Goal: Subscribe to service/newsletter: Subscribe to service/newsletter

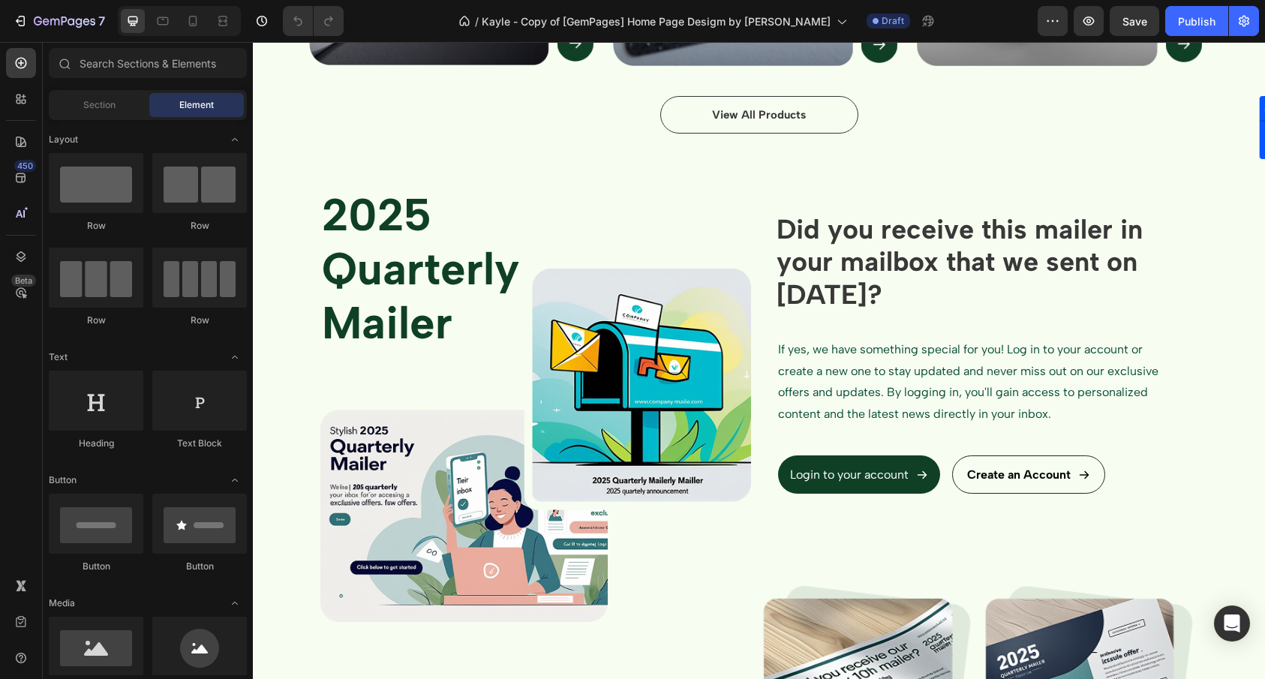
scroll to position [1235, 0]
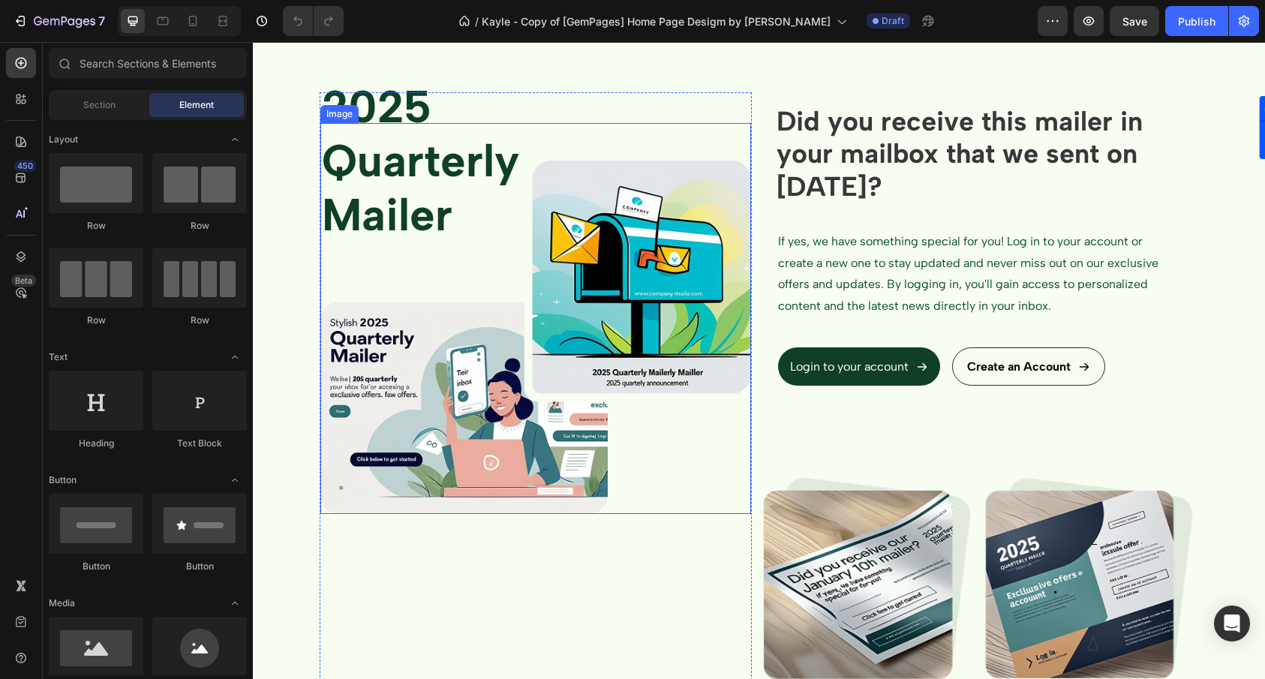
click at [629, 409] on img at bounding box center [535, 337] width 431 height 353
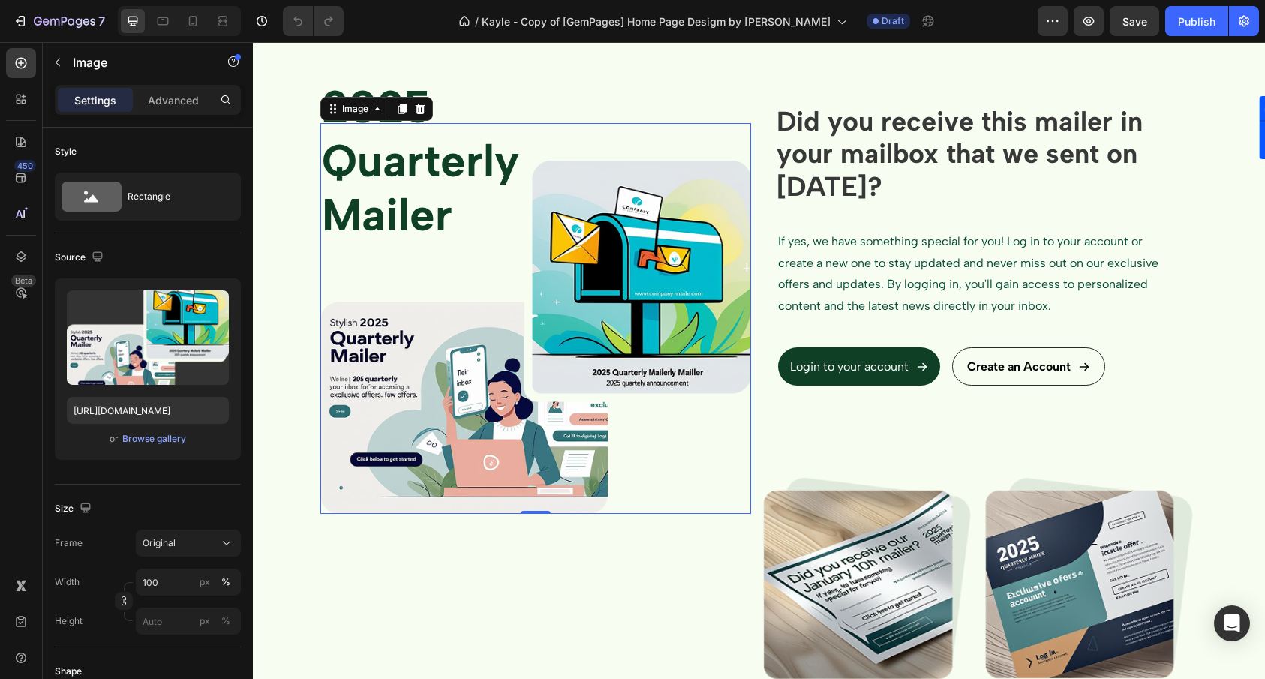
click at [590, 411] on img at bounding box center [535, 337] width 431 height 353
click at [866, 551] on img at bounding box center [868, 578] width 210 height 205
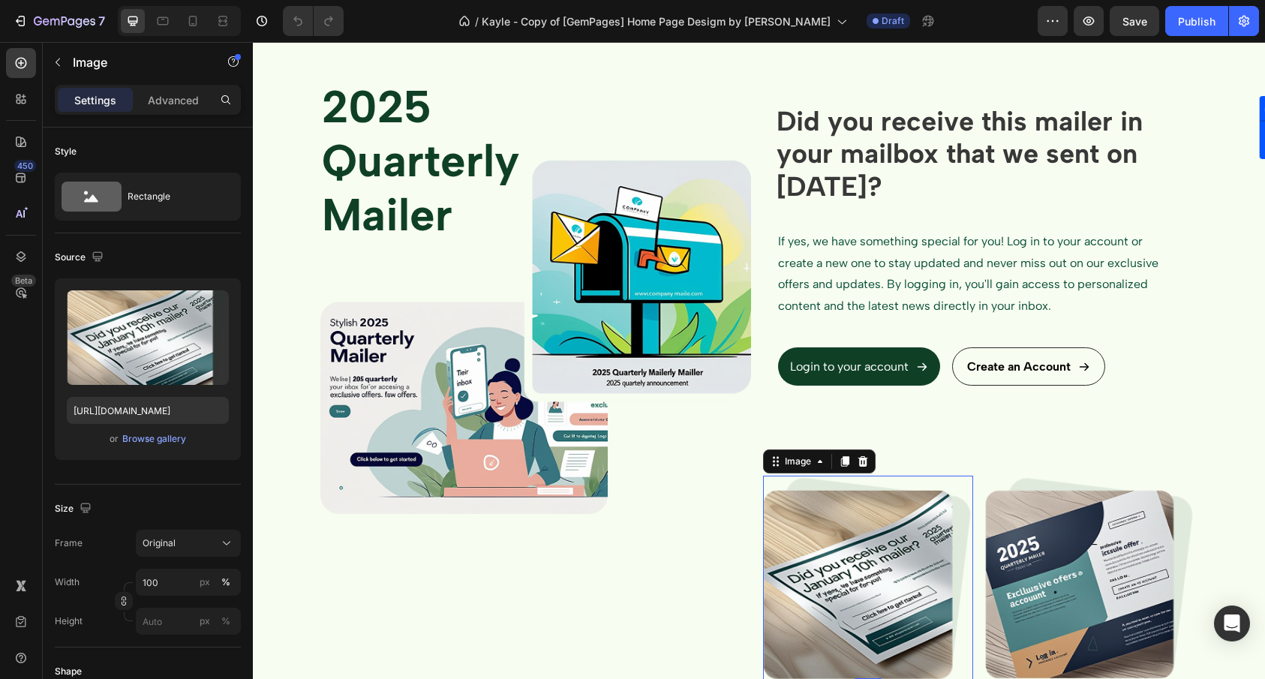
scroll to position [1473, 0]
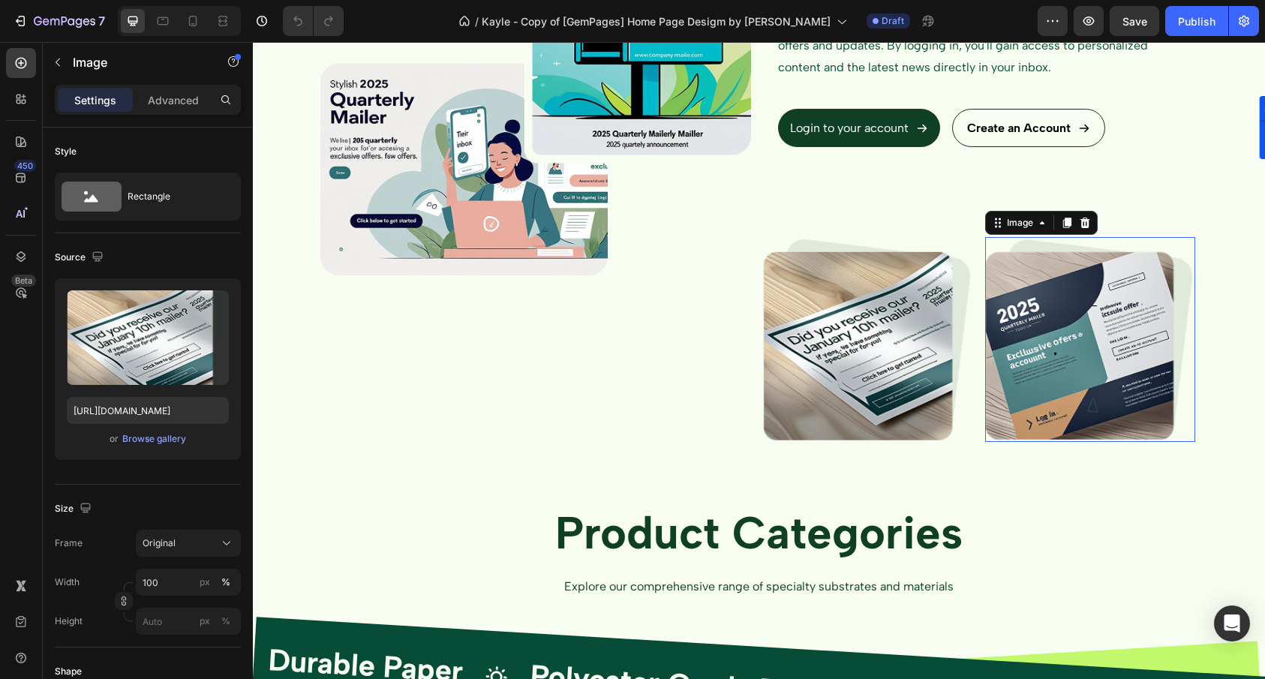
click at [1064, 392] on img at bounding box center [1090, 339] width 210 height 204
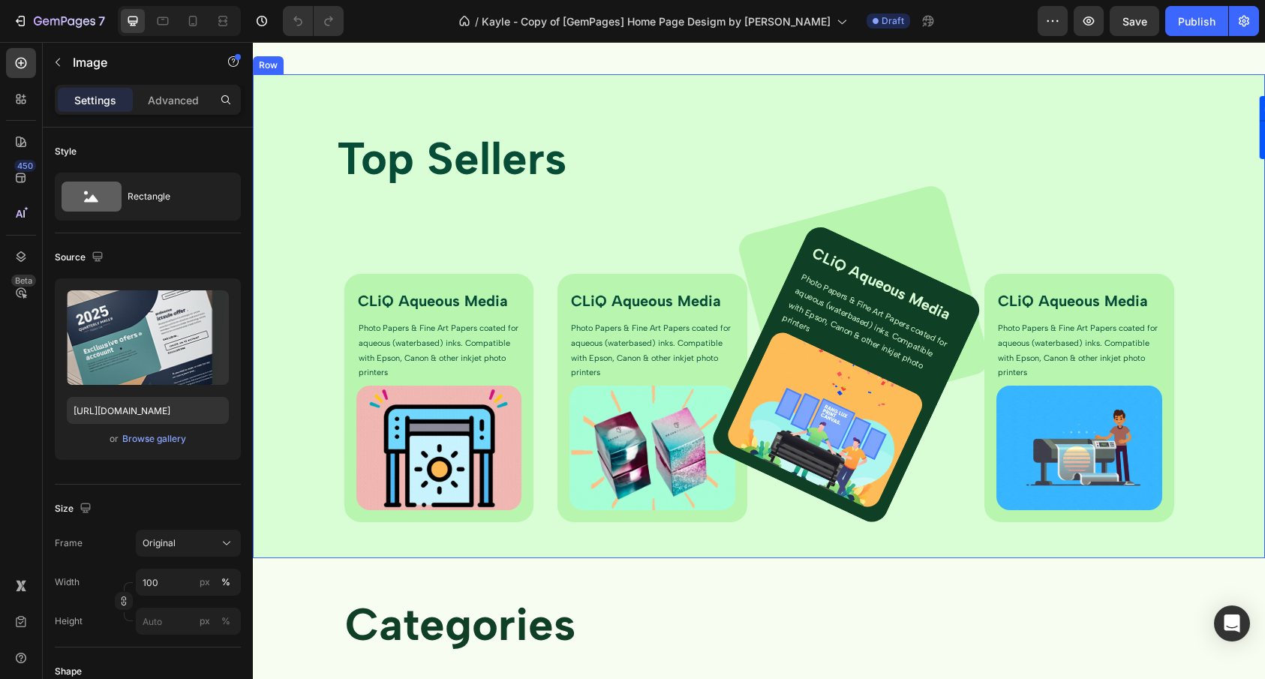
scroll to position [2948, 0]
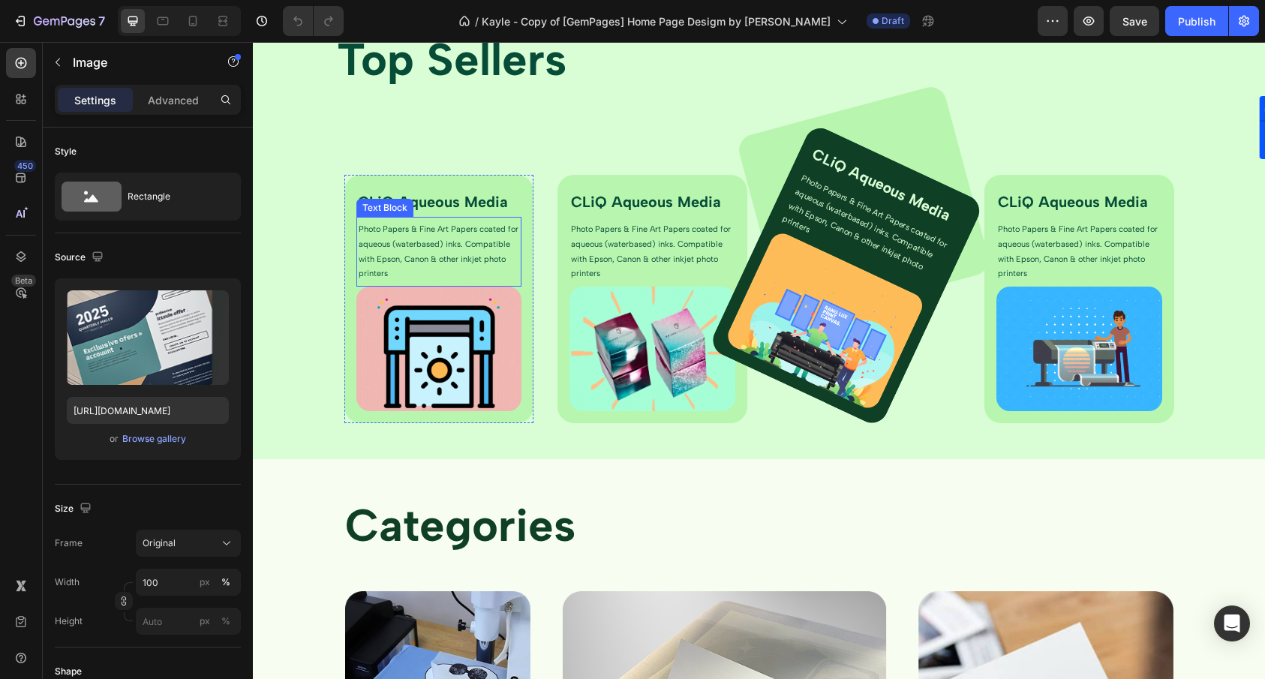
click at [407, 257] on p "Photo Papers & Fine Art Papers coated for aqueous (waterbased) inks. Compatible…" at bounding box center [439, 251] width 161 height 59
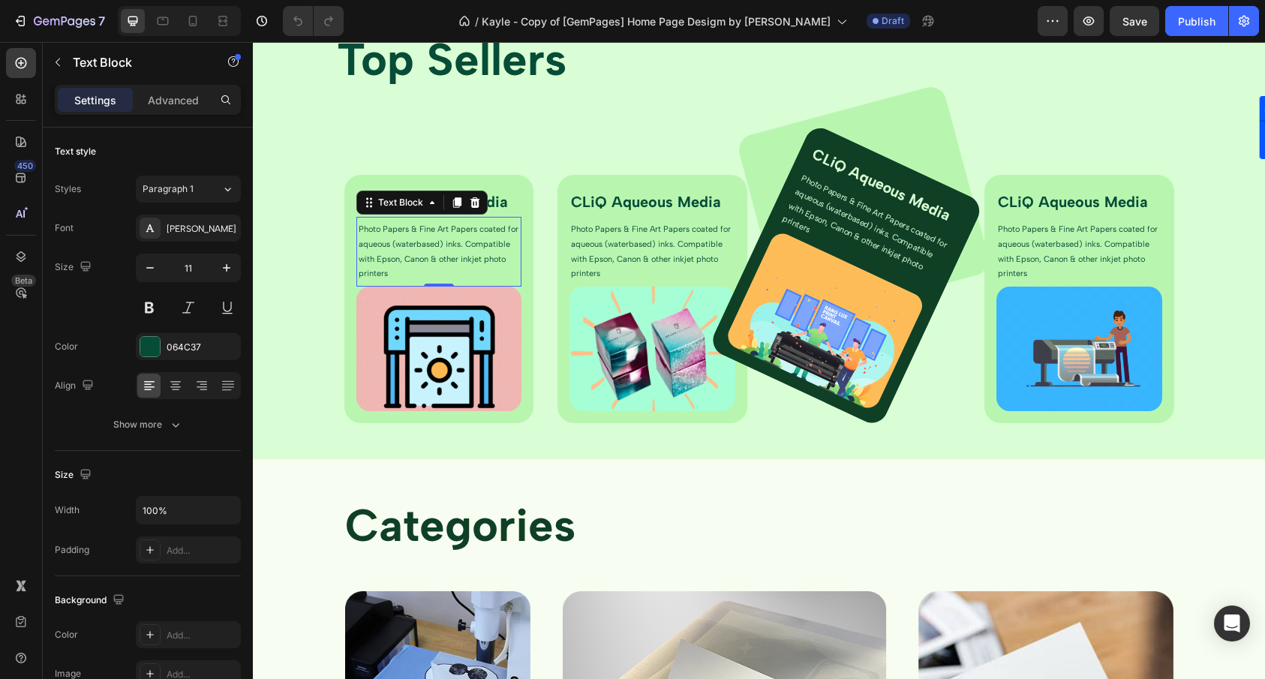
click at [406, 259] on p "Photo Papers & Fine Art Papers coated for aqueous (waterbased) inks. Compatible…" at bounding box center [439, 251] width 161 height 59
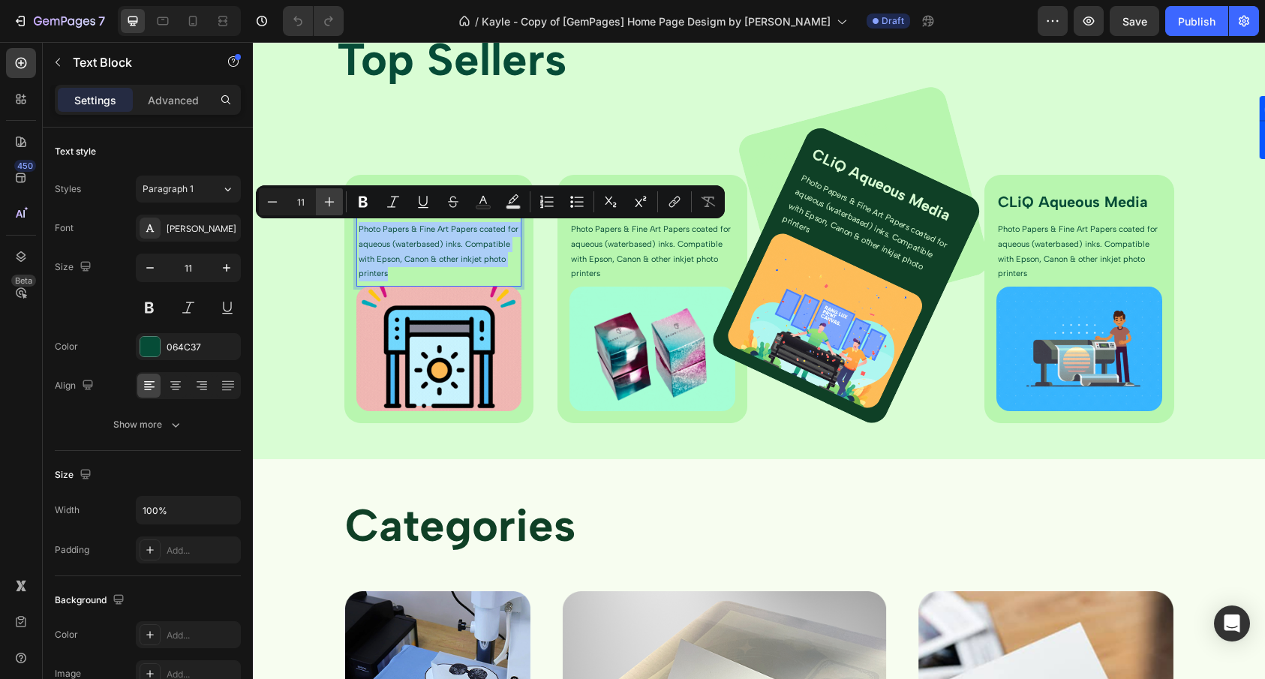
click at [335, 203] on icon "Editor contextual toolbar" at bounding box center [329, 201] width 15 height 15
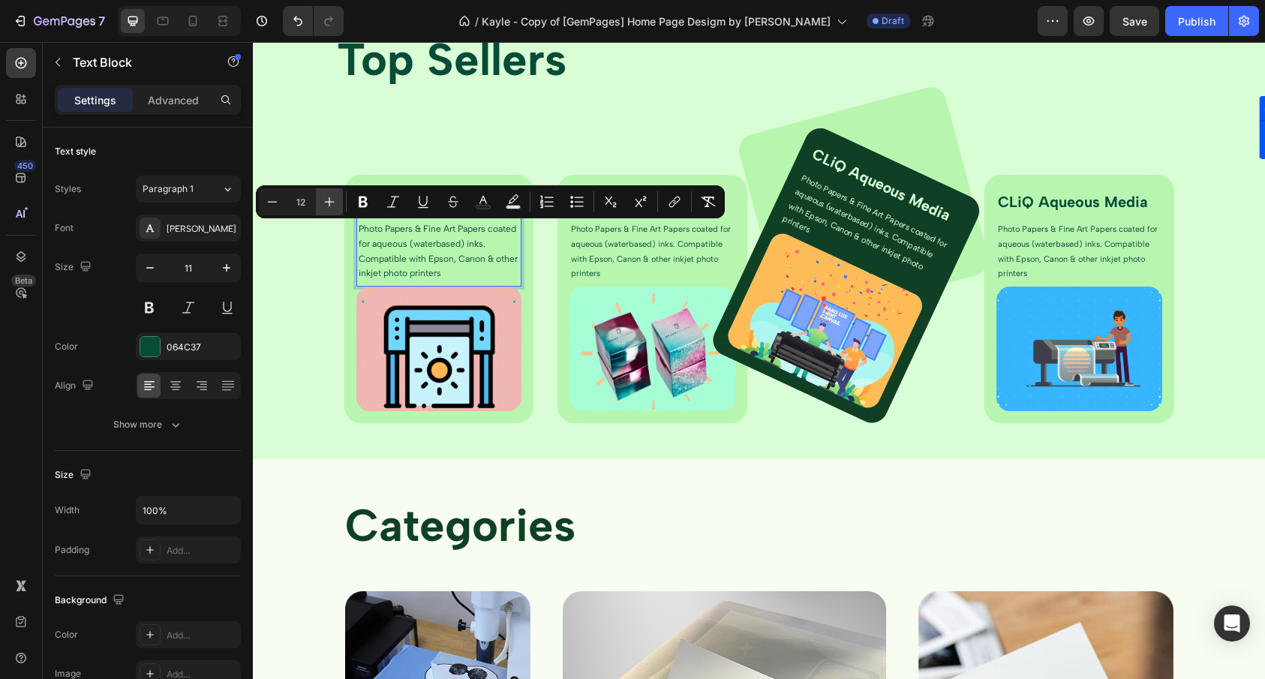
click at [335, 203] on icon "Editor contextual toolbar" at bounding box center [329, 201] width 15 height 15
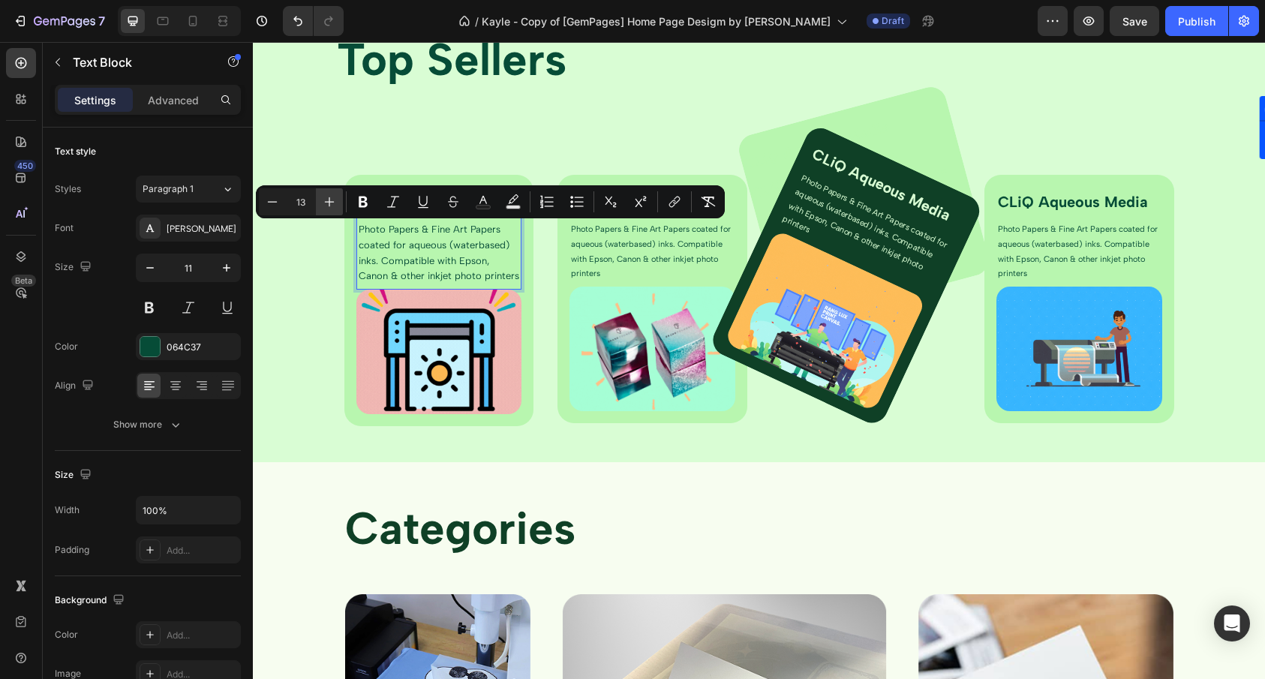
click at [335, 203] on icon "Editor contextual toolbar" at bounding box center [329, 201] width 15 height 15
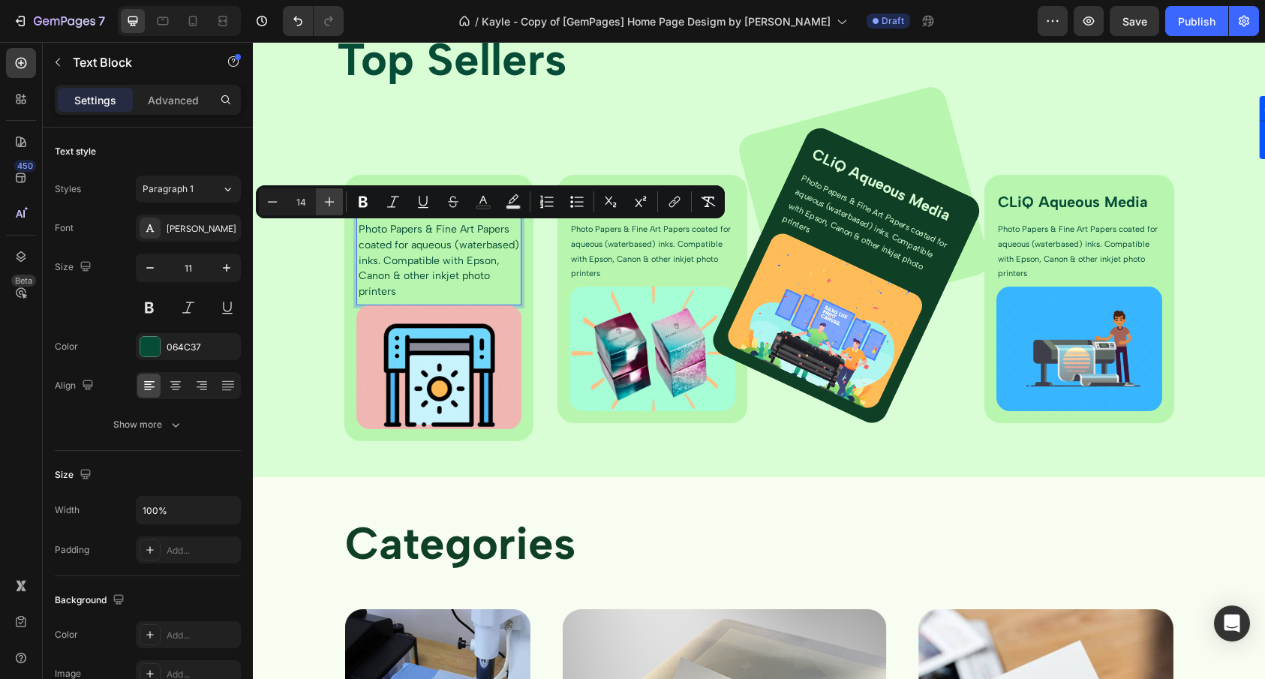
click at [335, 203] on icon "Editor contextual toolbar" at bounding box center [329, 201] width 15 height 15
type input "16"
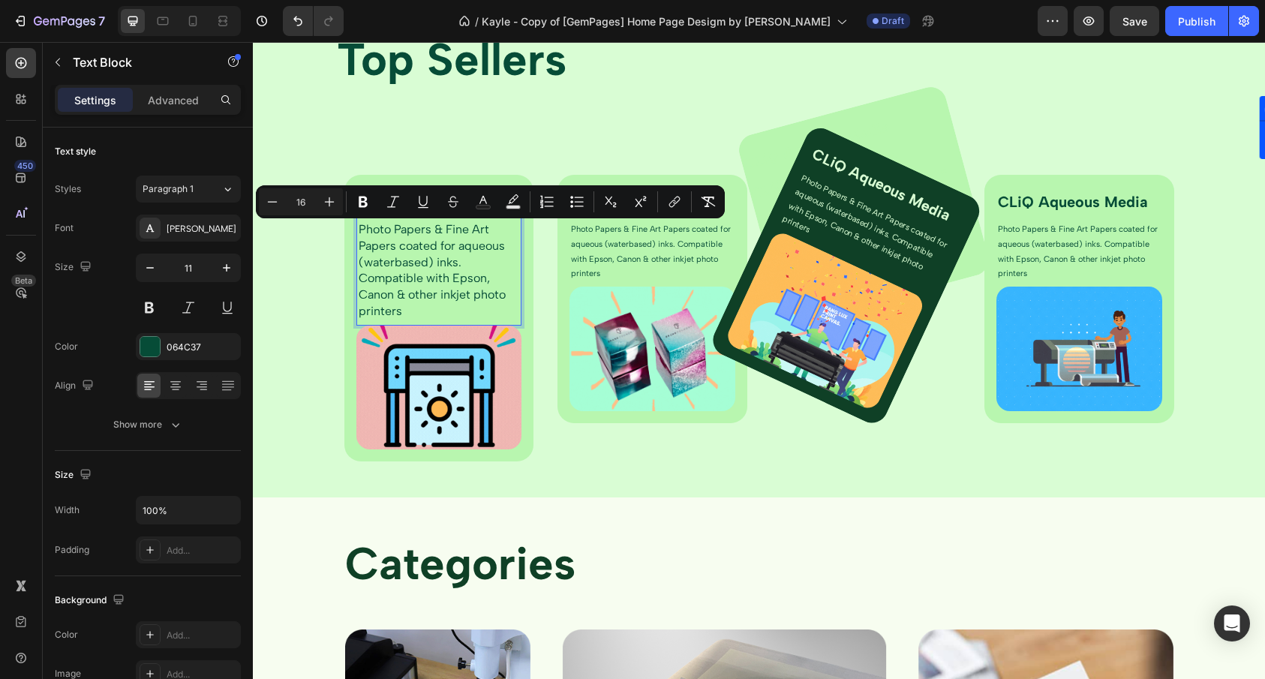
click at [472, 269] on span "Photo Papers & Fine Art Papers coated for aqueous (waterbased) inks. Compatible…" at bounding box center [432, 270] width 147 height 96
click at [474, 264] on p "Photo Papers & Fine Art Papers coated for aqueous (waterbased) inks. Compatible…" at bounding box center [439, 271] width 161 height 98
click at [467, 264] on p "Photo Papers & Fine Art Papers coated for aqueous (waterbased) inks. Compatible…" at bounding box center [439, 271] width 161 height 98
click at [434, 262] on span "Photo Papers & Fine Art Papers coated for aqueous (waterbased) inks. Compatible…" at bounding box center [432, 270] width 147 height 96
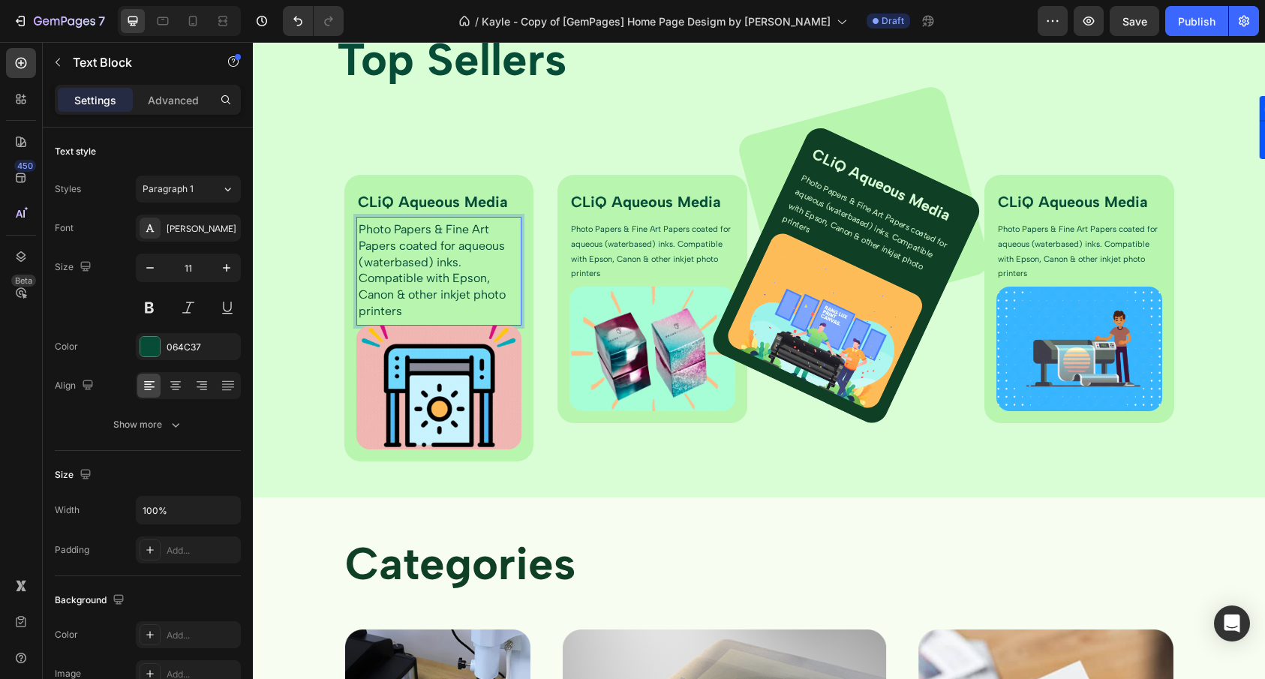
click at [475, 257] on p "Photo Papers & Fine Art Papers coated for aqueous (waterbased) inks. Compatible…" at bounding box center [439, 271] width 161 height 98
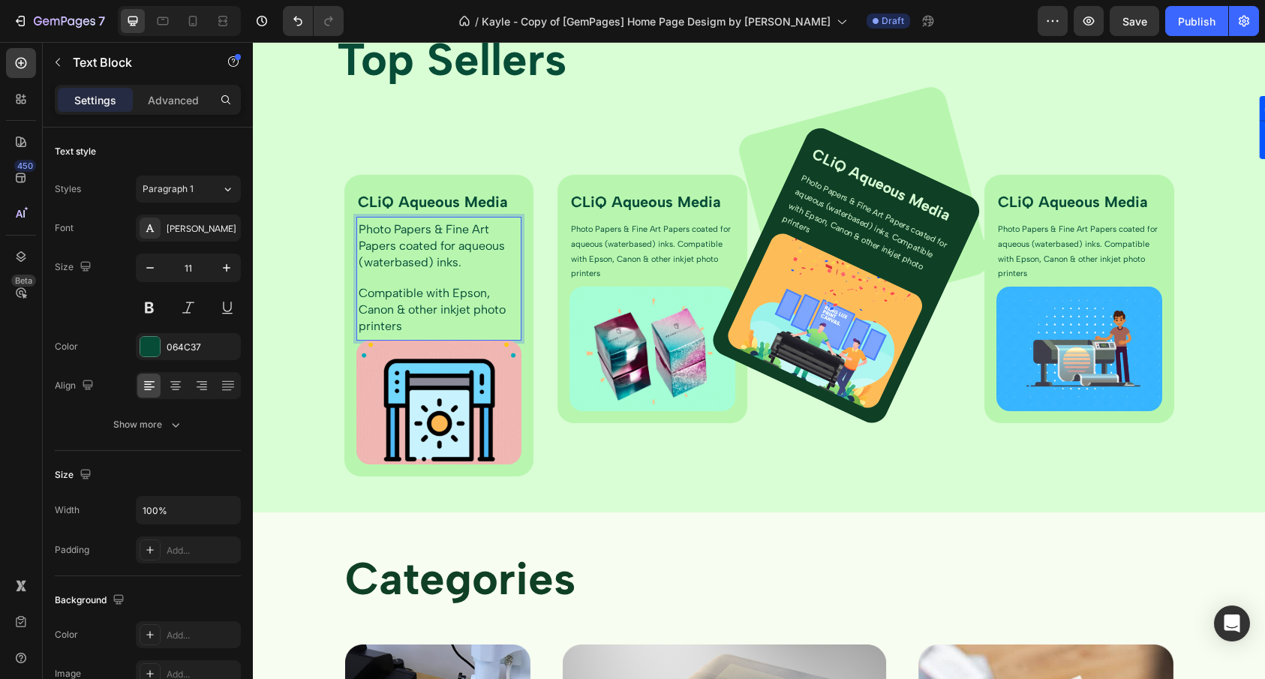
click at [407, 334] on div "Photo Papers & Fine Art Papers coated for aqueous (waterbased) inks. Compatible…" at bounding box center [439, 279] width 164 height 116
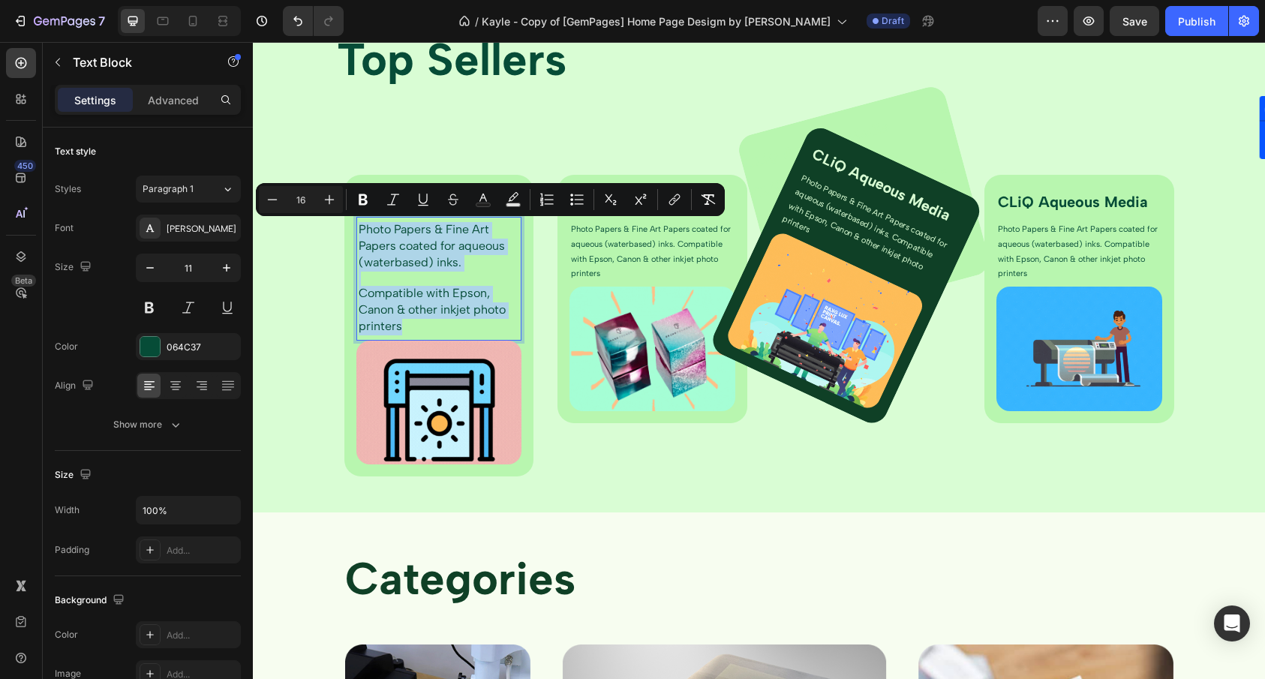
drag, startPoint x: 407, startPoint y: 330, endPoint x: 351, endPoint y: 227, distance: 116.8
click at [357, 227] on div "Photo Papers & Fine Art Papers coated for aqueous (waterbased) inks. Compatible…" at bounding box center [439, 279] width 164 height 116
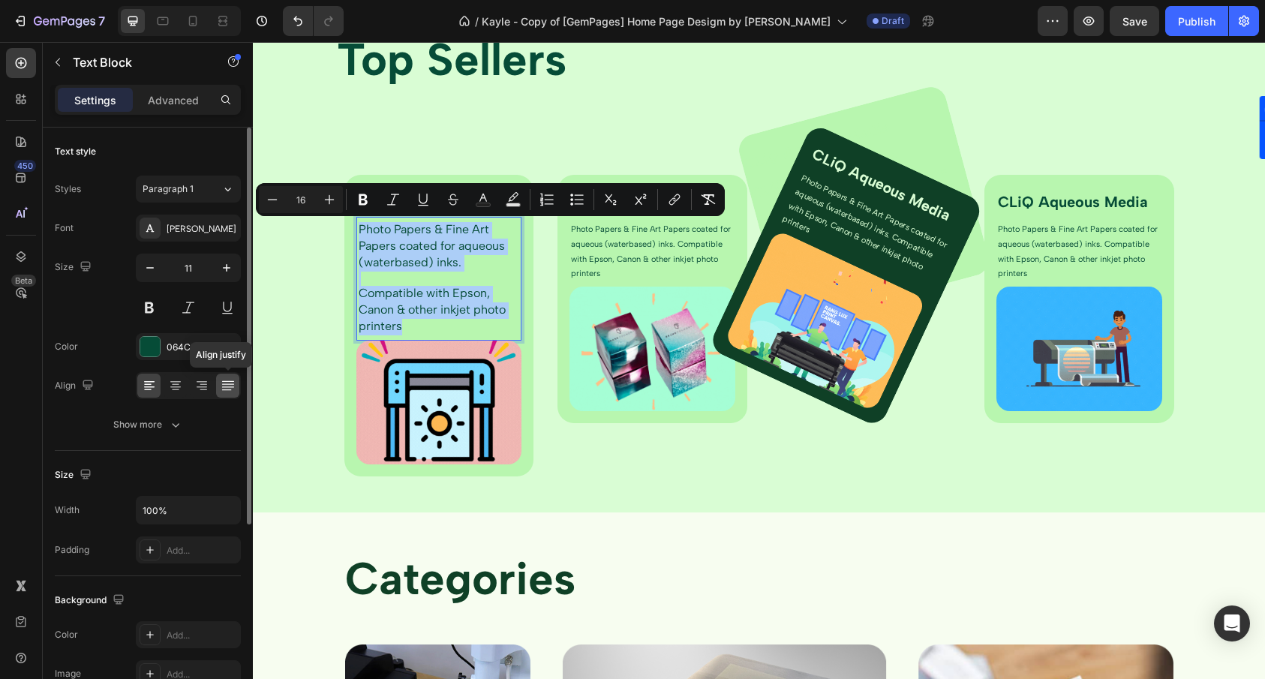
click at [219, 385] on div at bounding box center [227, 386] width 23 height 24
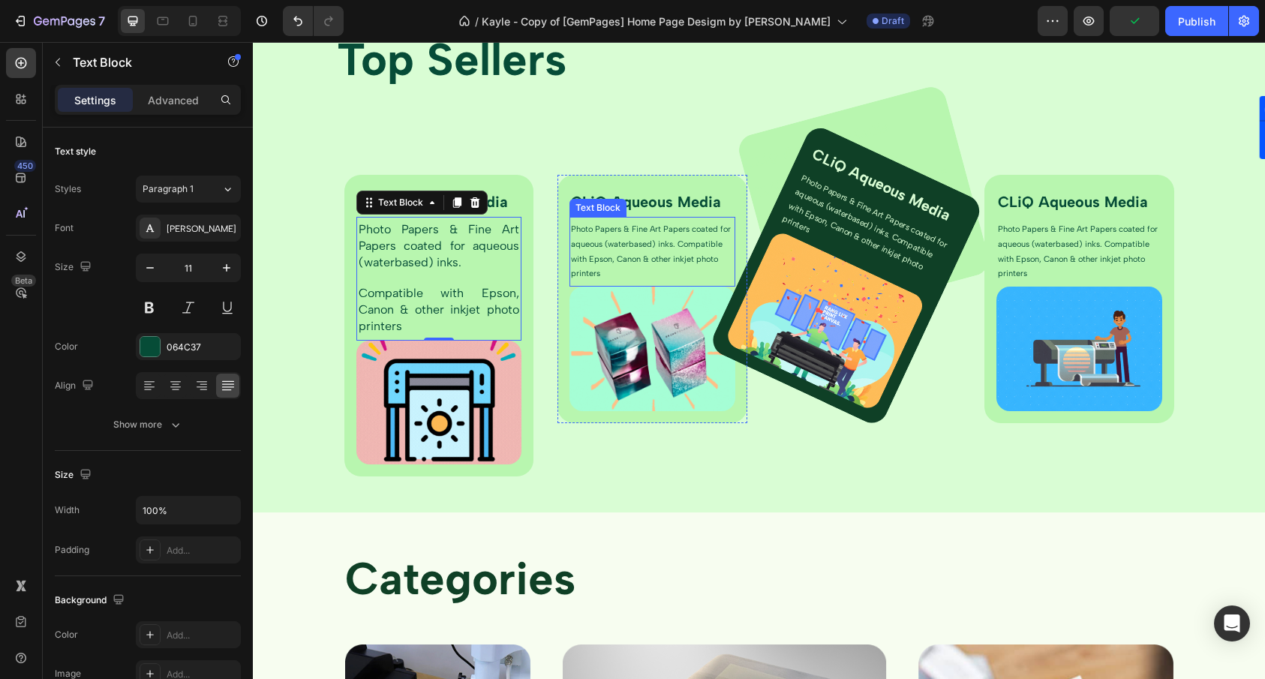
click at [585, 257] on p "Photo Papers & Fine Art Papers coated for aqueous (waterbased) inks. Compatible…" at bounding box center [652, 251] width 163 height 59
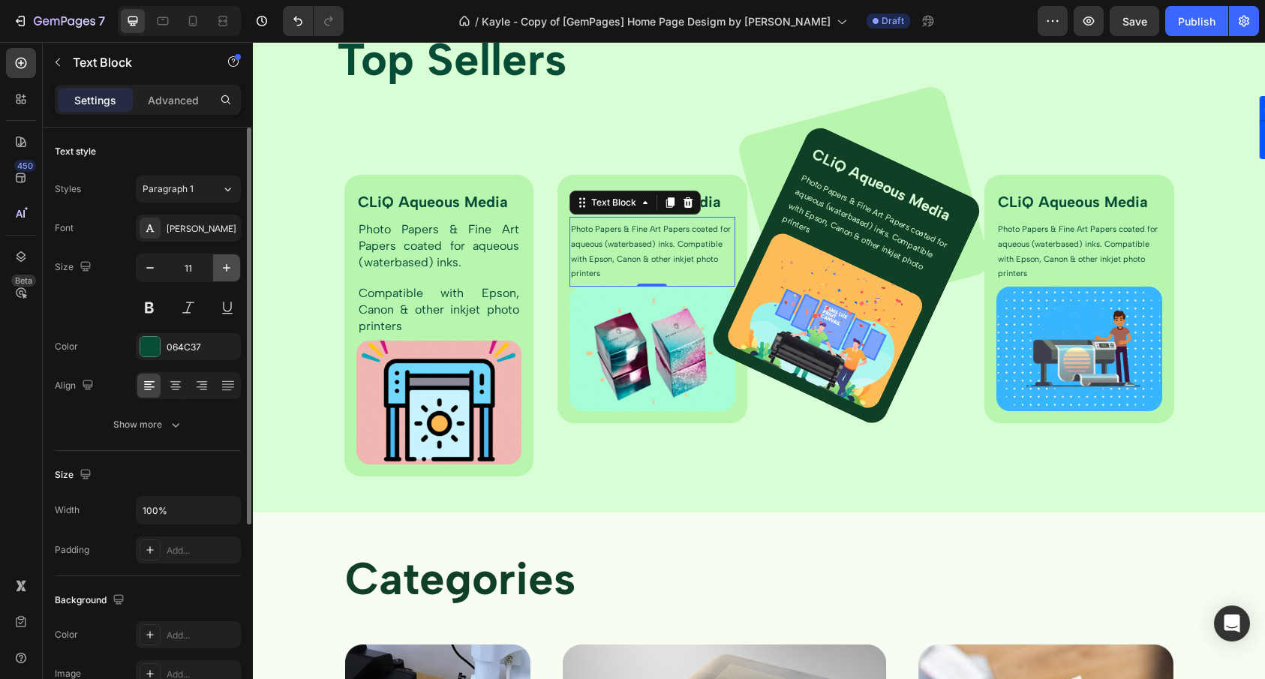
click at [227, 266] on icon "button" at bounding box center [227, 268] width 8 height 8
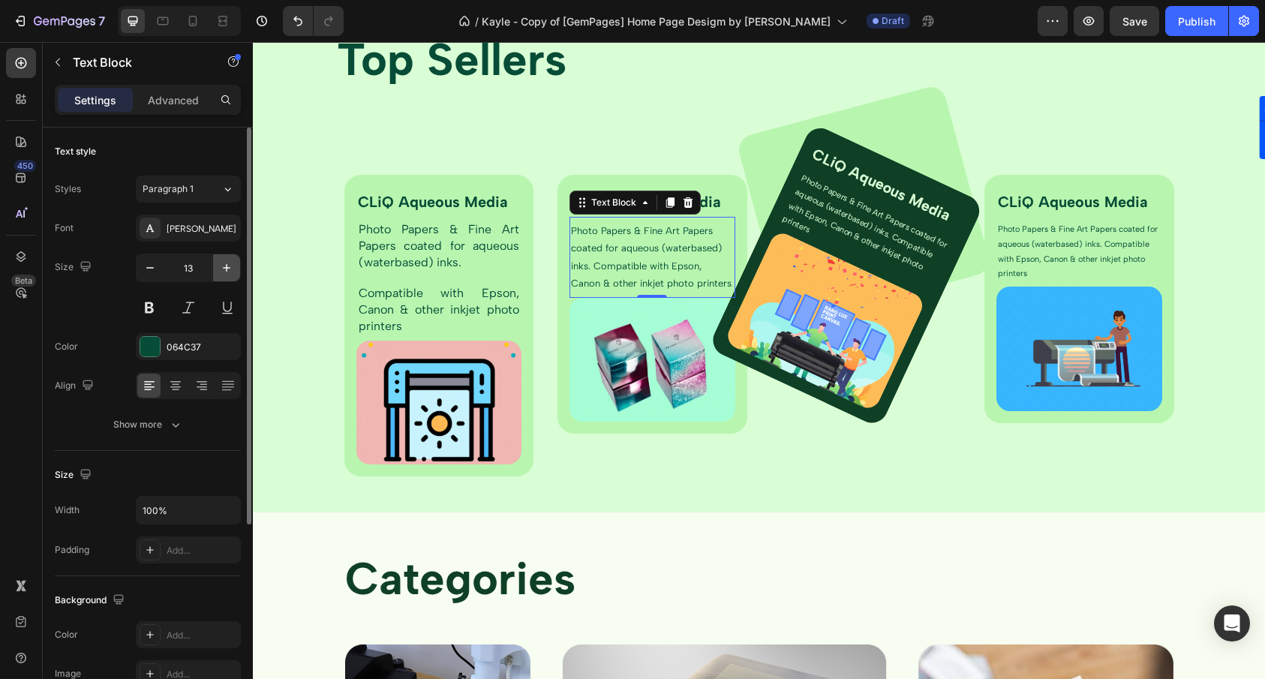
click at [227, 266] on icon "button" at bounding box center [227, 268] width 8 height 8
type input "14"
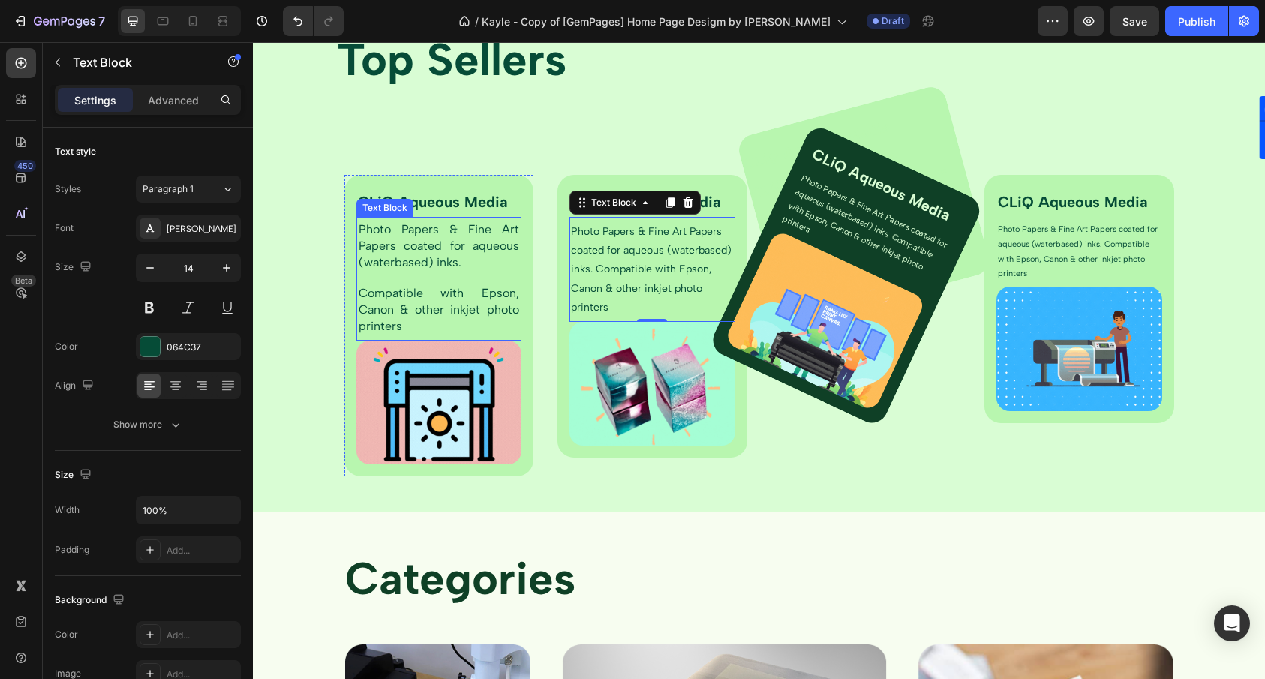
click at [387, 284] on p "Rich Text Editor. Editing area: main" at bounding box center [439, 278] width 161 height 15
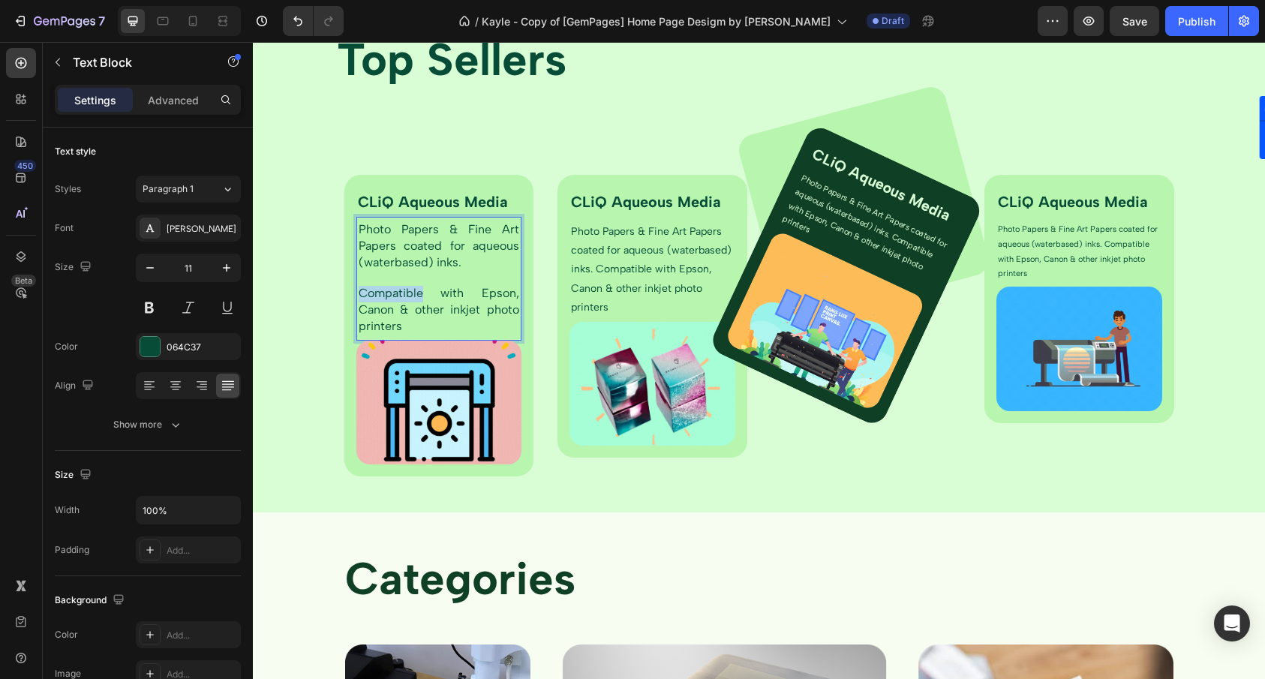
click at [410, 297] on span "Compatible with Epson, Canon & other inkjet photo printers" at bounding box center [439, 309] width 161 height 47
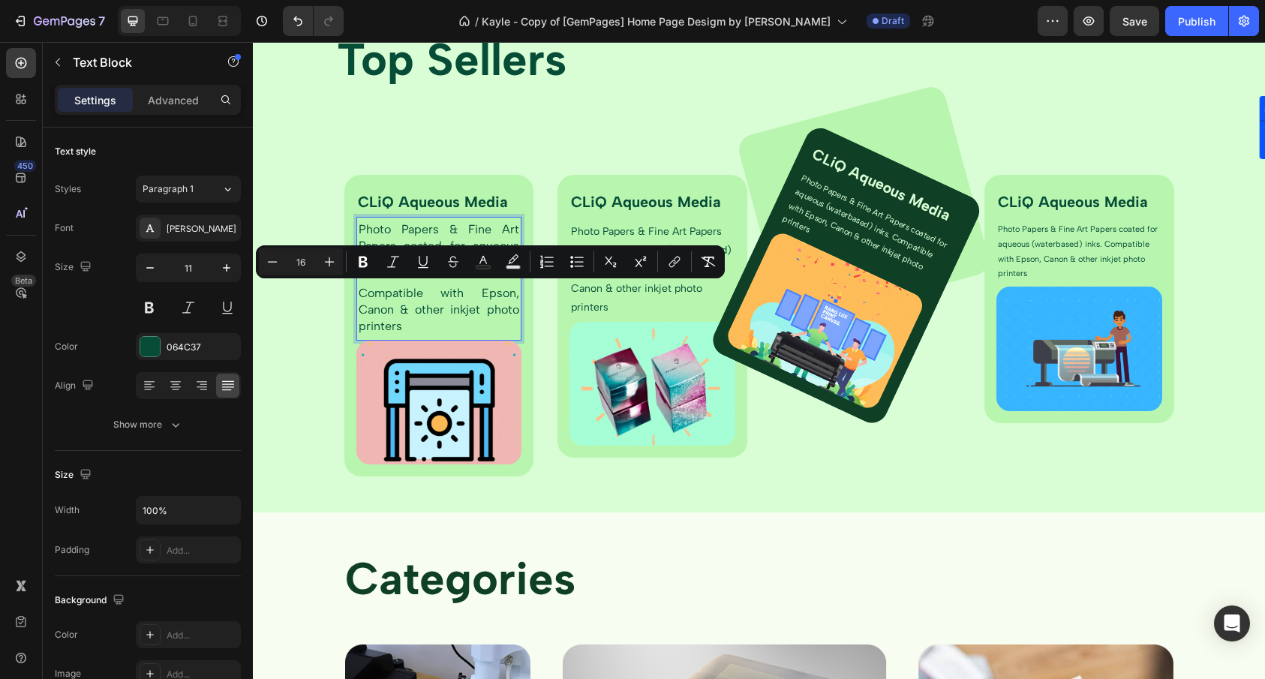
click at [412, 322] on p "Compatible with Epson, Canon & other inkjet photo printers" at bounding box center [439, 310] width 161 height 49
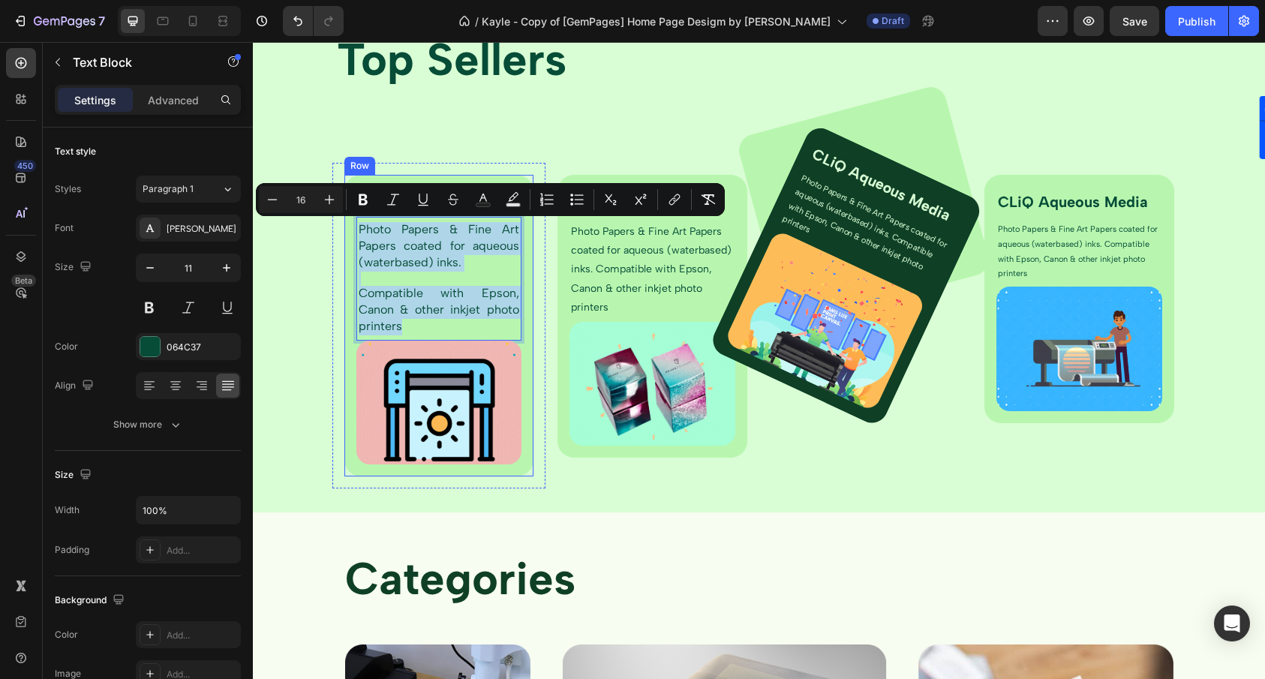
drag, startPoint x: 404, startPoint y: 327, endPoint x: 344, endPoint y: 228, distance: 115.8
click at [344, 228] on div "CLiQ Aqueous Media Text Block Photo Papers & Fine Art Papers coated for aqueous…" at bounding box center [439, 326] width 190 height 302
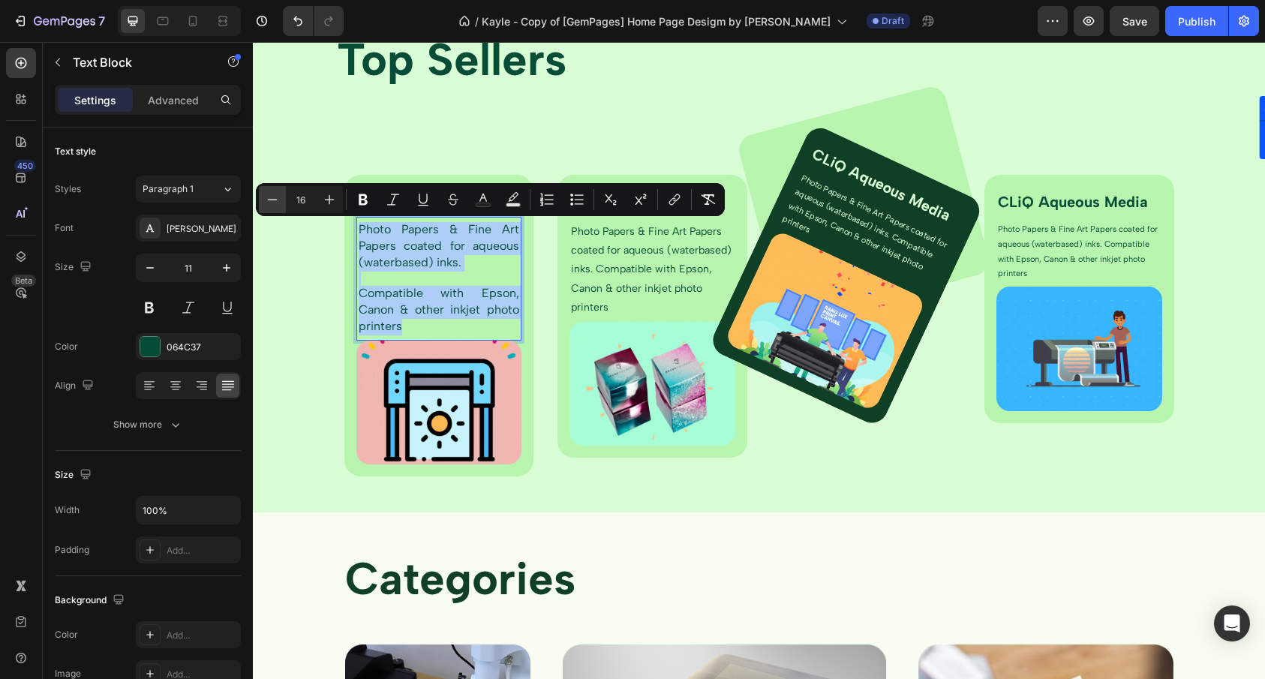
click at [272, 203] on icon "Editor contextual toolbar" at bounding box center [272, 199] width 15 height 15
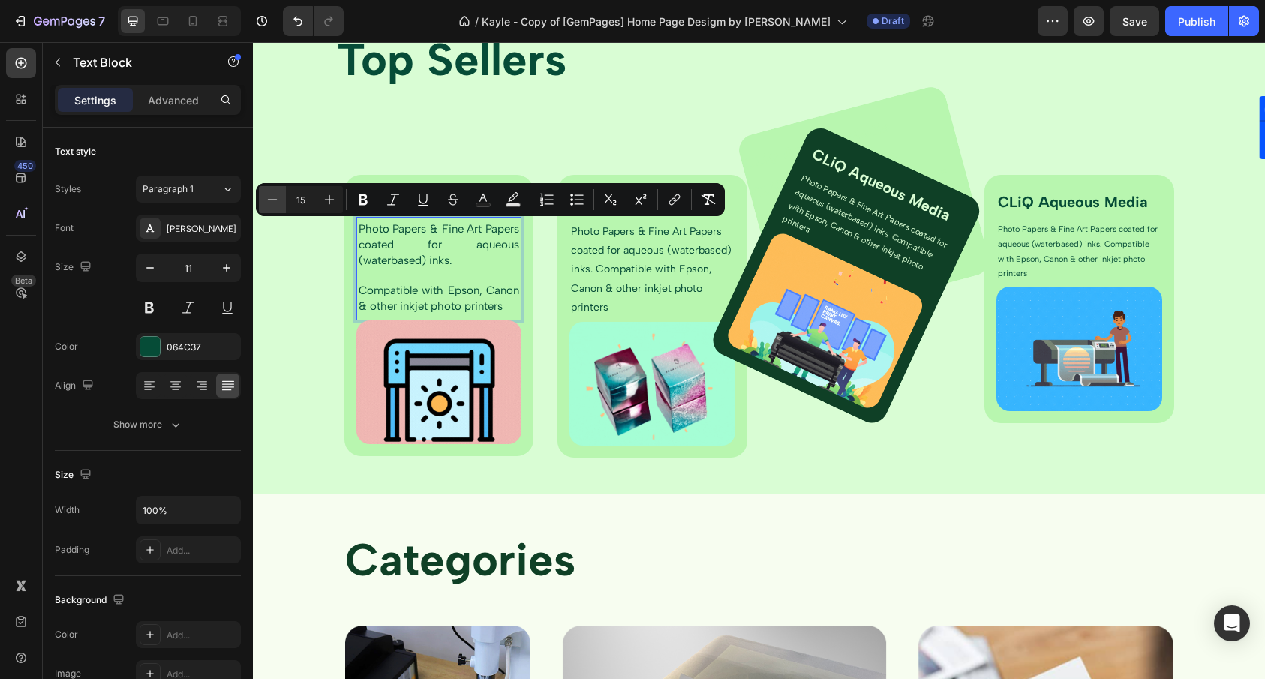
click at [272, 203] on icon "Editor contextual toolbar" at bounding box center [272, 199] width 15 height 15
type input "14"
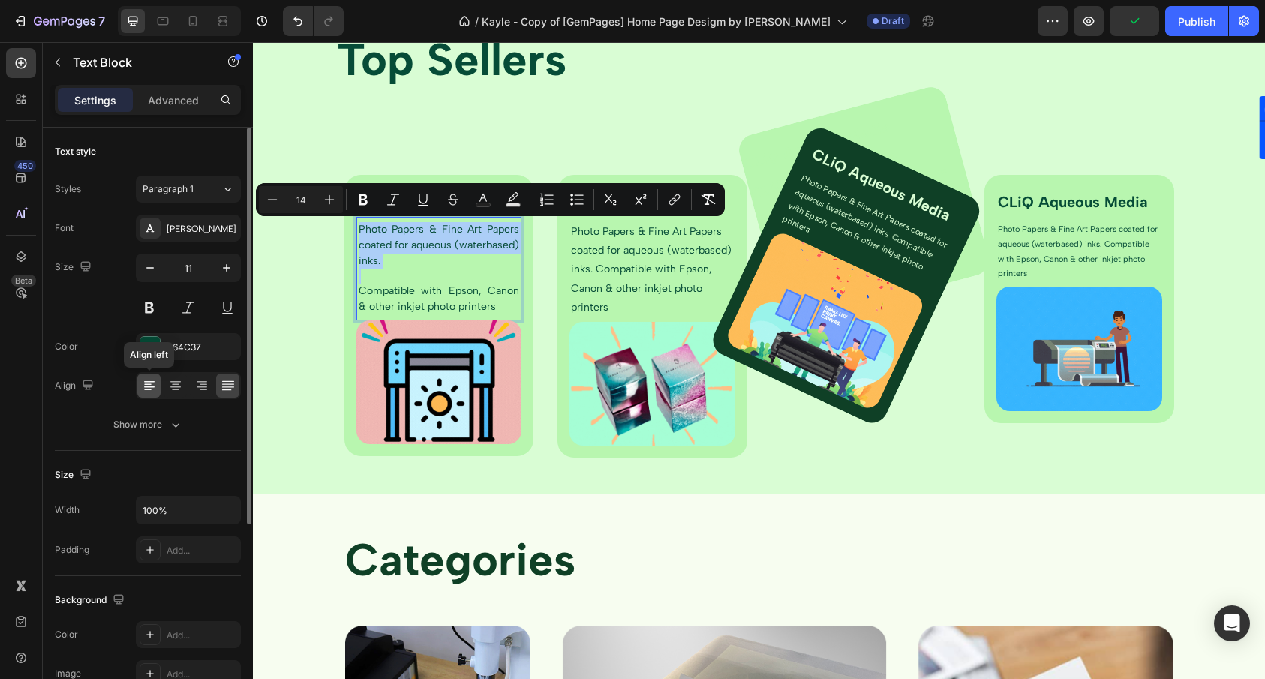
click at [143, 391] on icon at bounding box center [149, 385] width 15 height 15
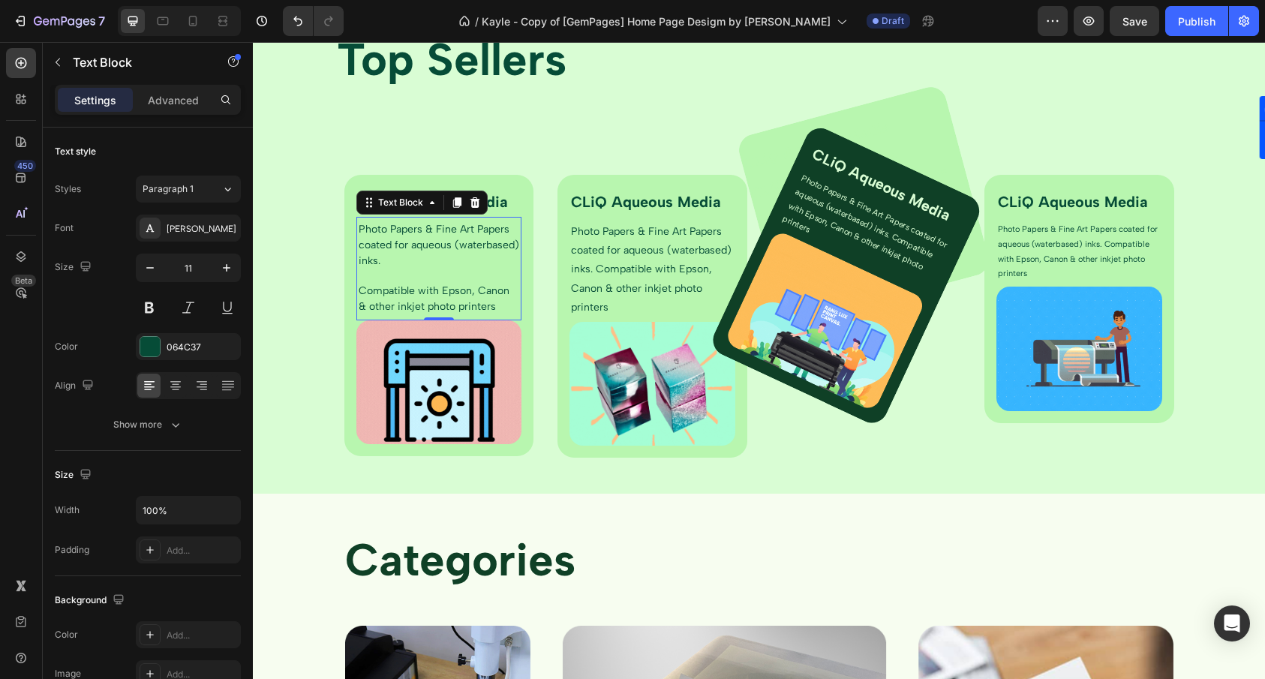
click at [418, 263] on span "Photo Papers & Fine Art Papers coated for aqueous (waterbased) inks." at bounding box center [439, 245] width 161 height 44
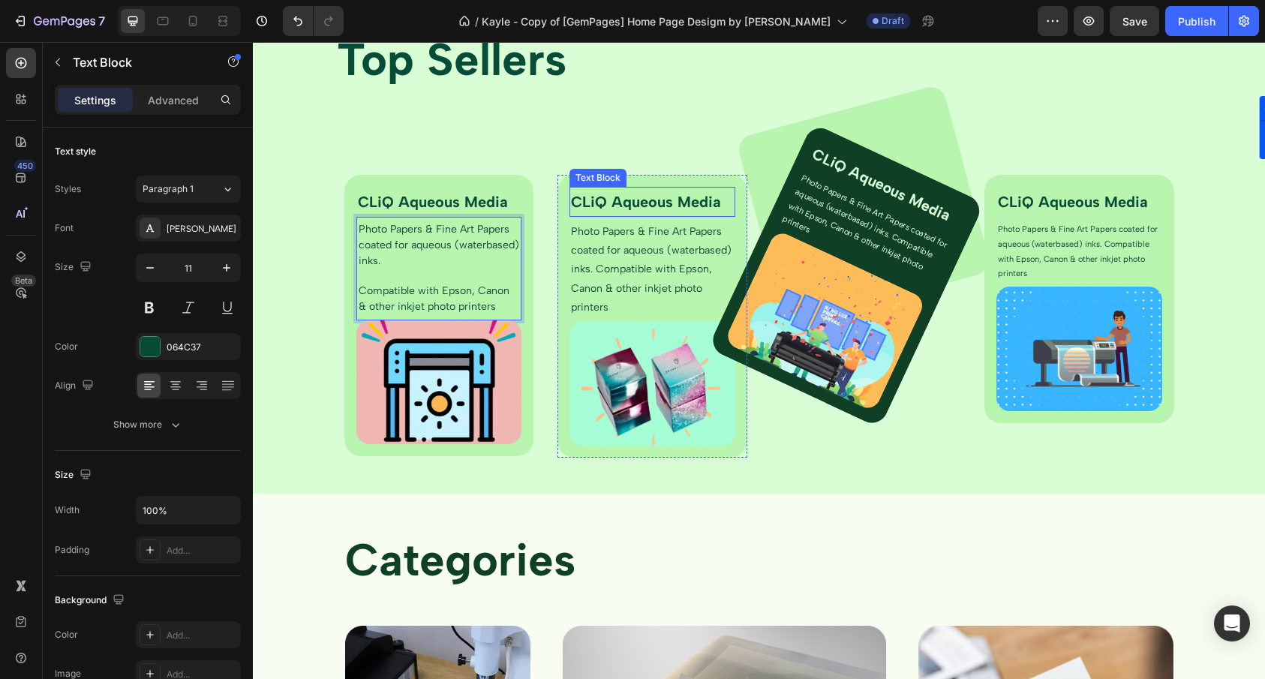
click at [639, 198] on p "CLiQ Aqueous Media" at bounding box center [652, 201] width 163 height 27
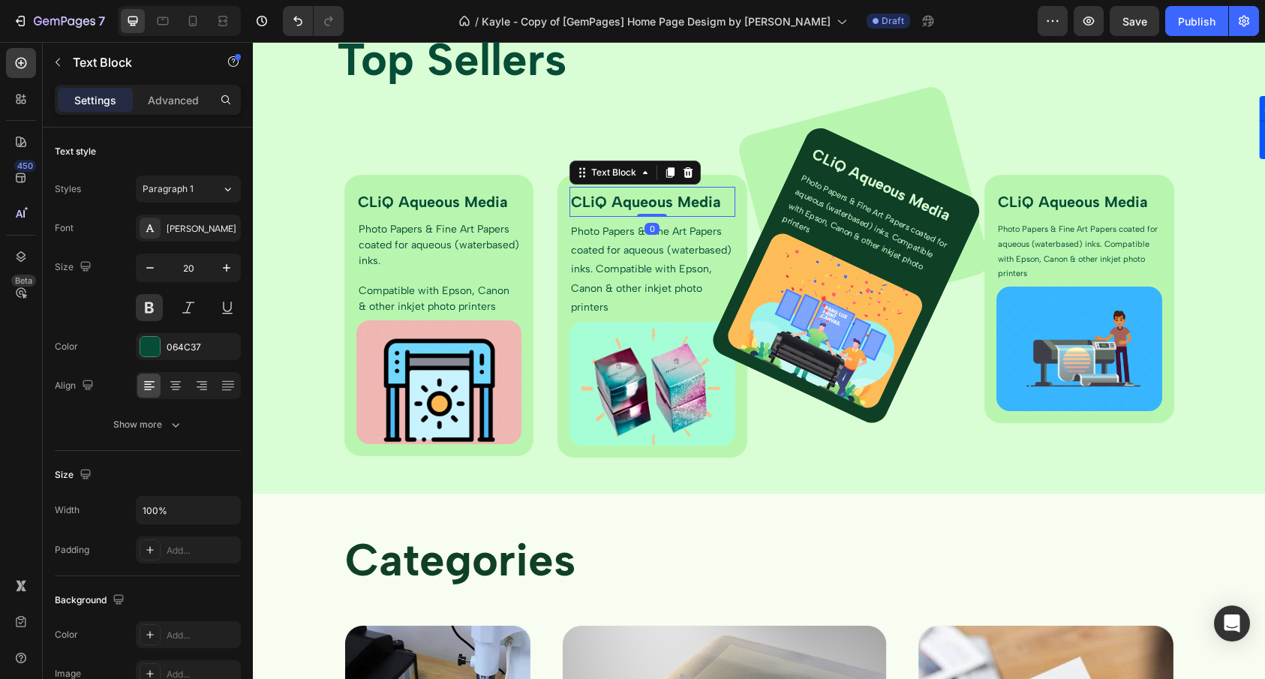
click at [639, 198] on p "CLiQ Aqueous Media" at bounding box center [652, 201] width 163 height 27
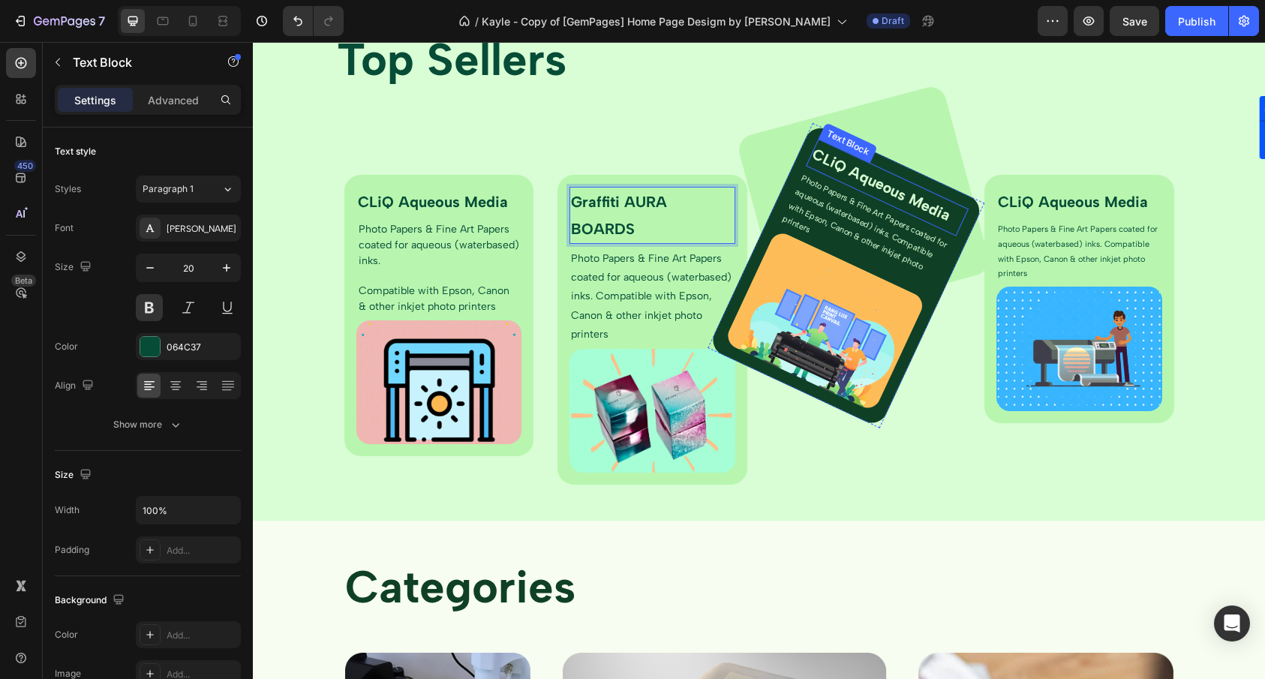
click at [883, 191] on p "CLiQ Aqueous Media" at bounding box center [886, 186] width 158 height 93
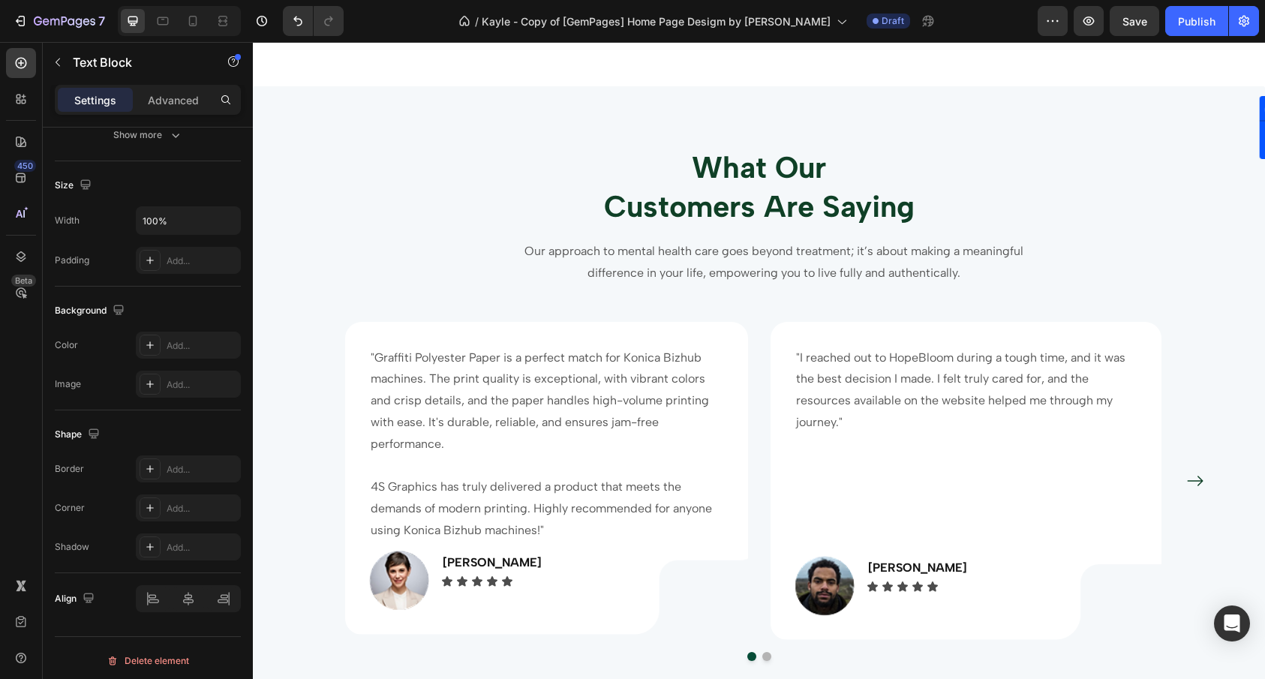
scroll to position [5000, 0]
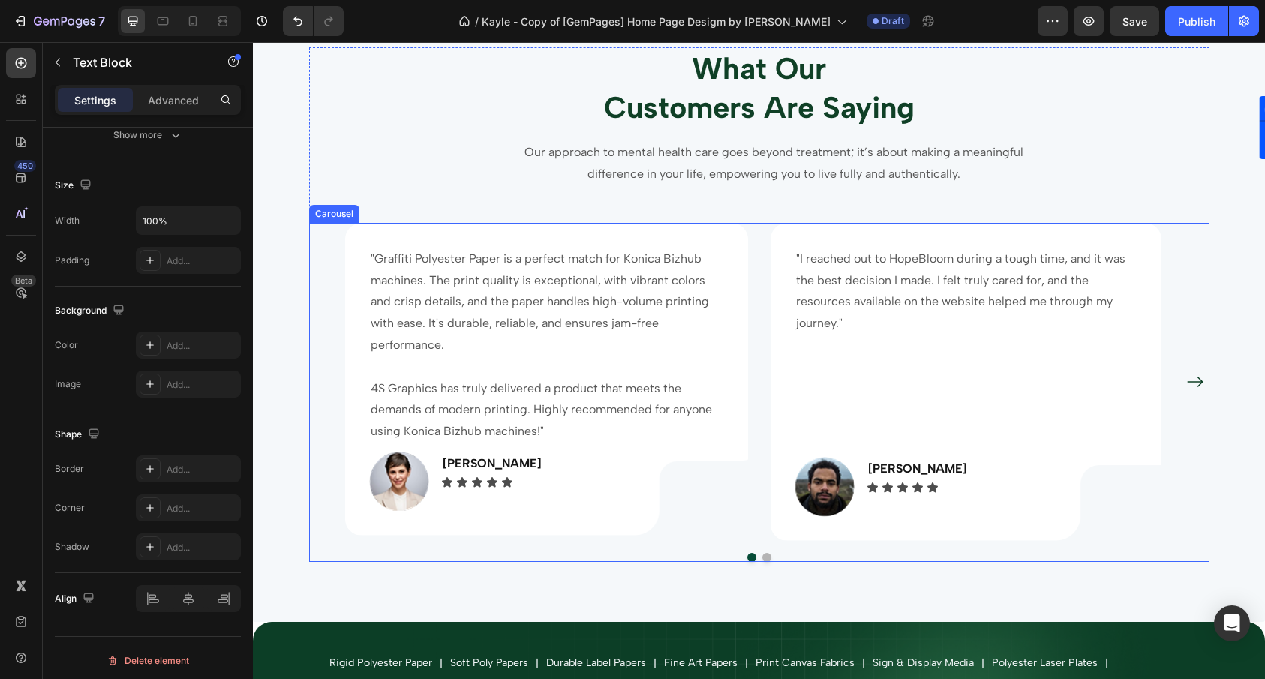
click at [1188, 380] on icon "Carousel Next Arrow" at bounding box center [1195, 382] width 18 height 18
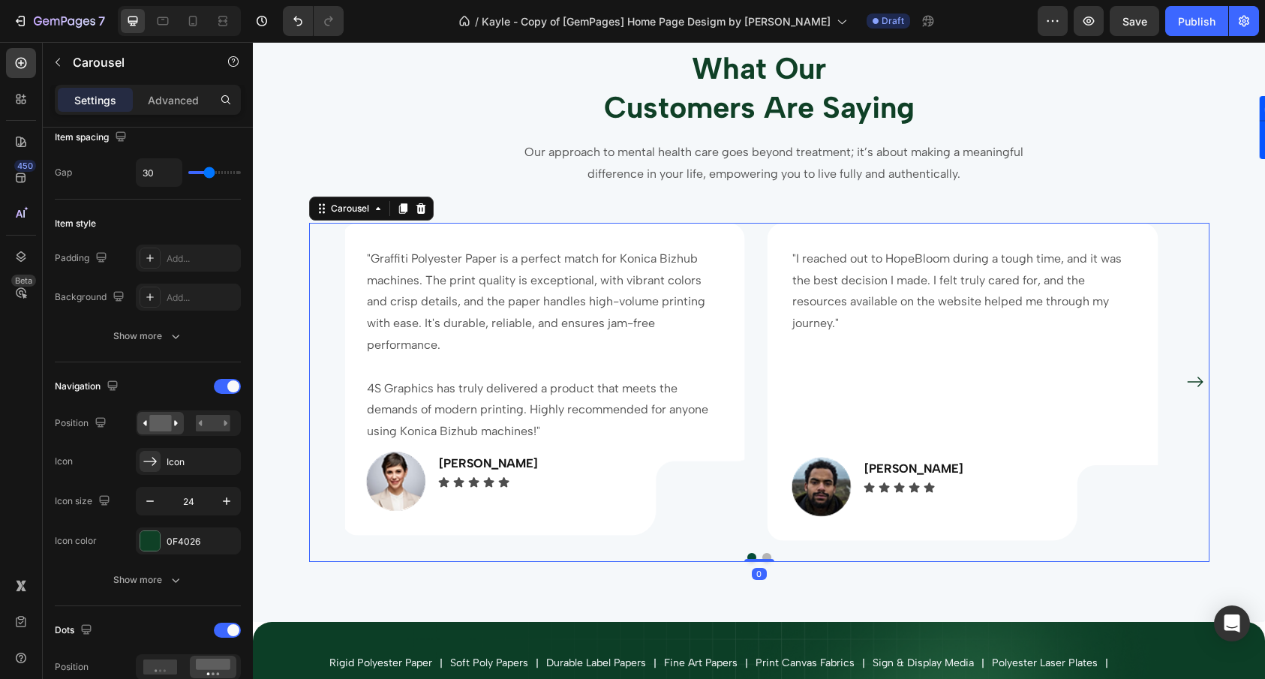
scroll to position [0, 0]
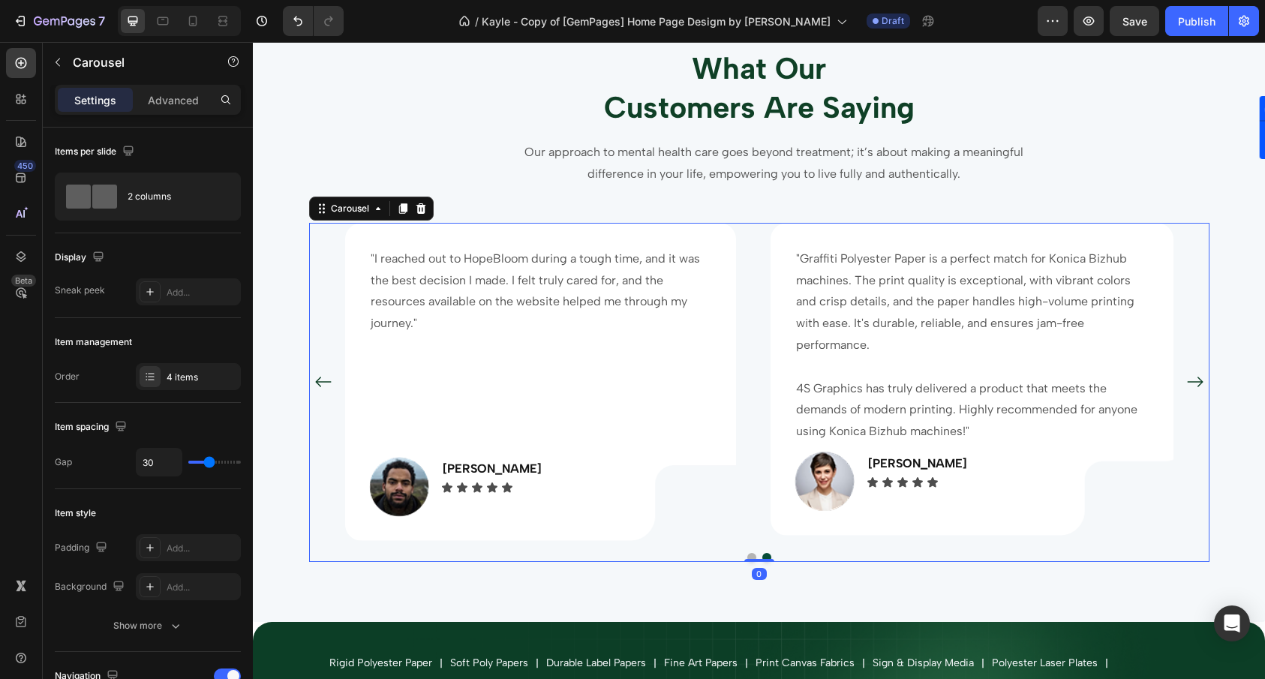
click at [1188, 380] on icon "Carousel Next Arrow" at bounding box center [1195, 382] width 18 height 18
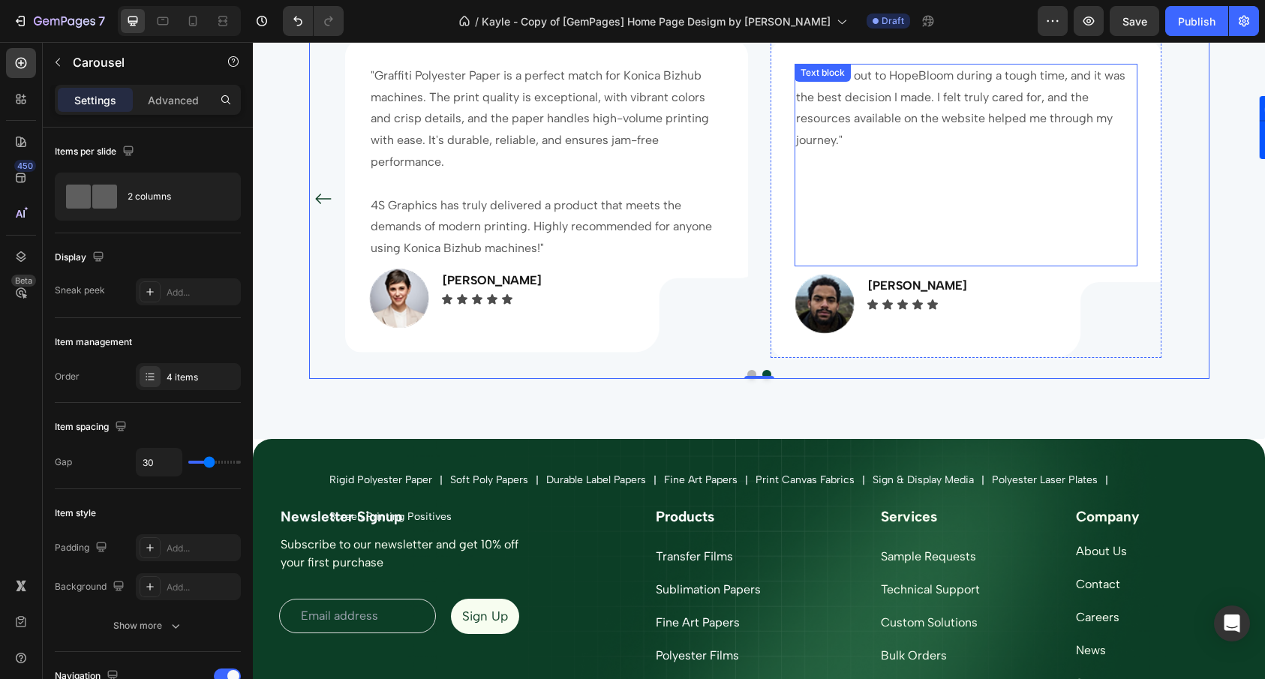
scroll to position [5260, 0]
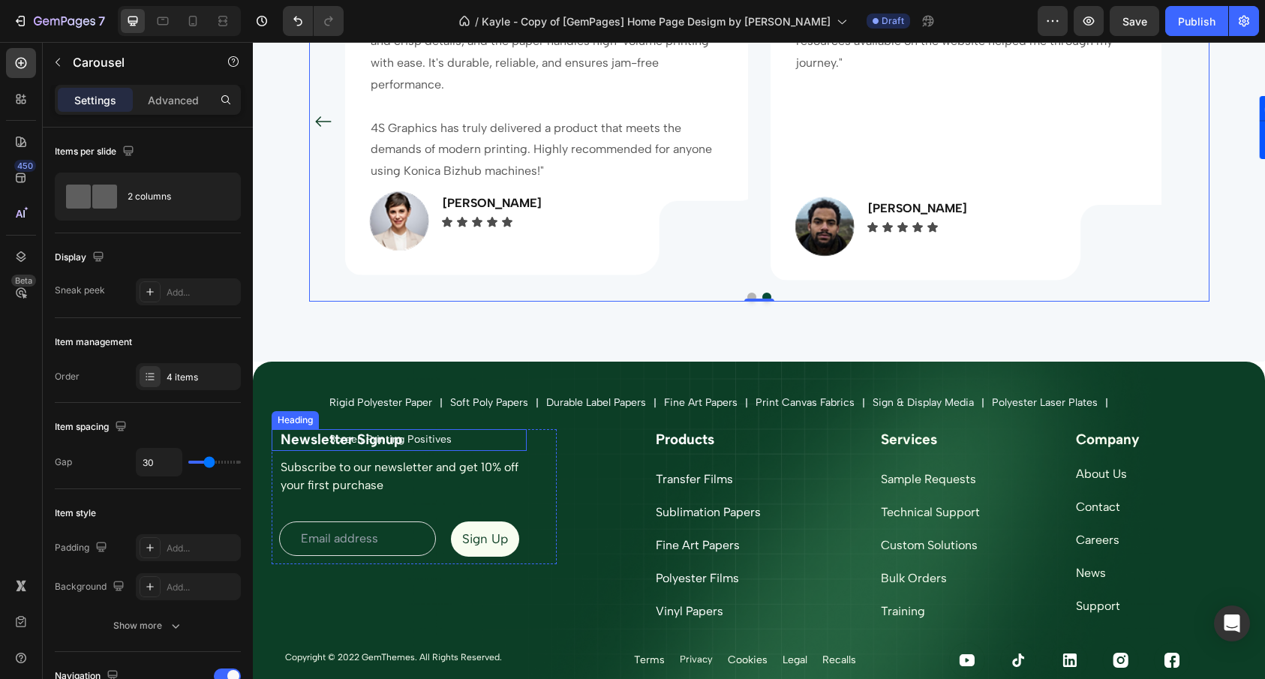
click at [443, 444] on h2 "Newsletter Signup" at bounding box center [403, 440] width 248 height 22
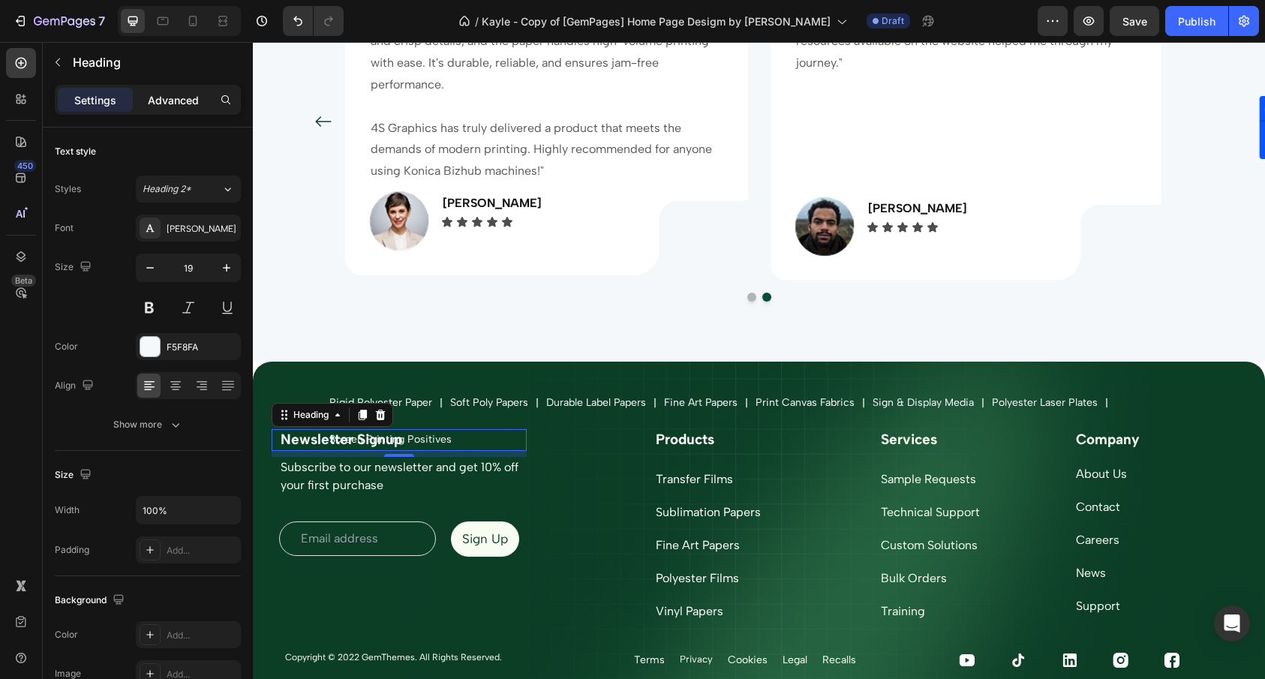
click at [191, 99] on p "Advanced" at bounding box center [173, 100] width 51 height 16
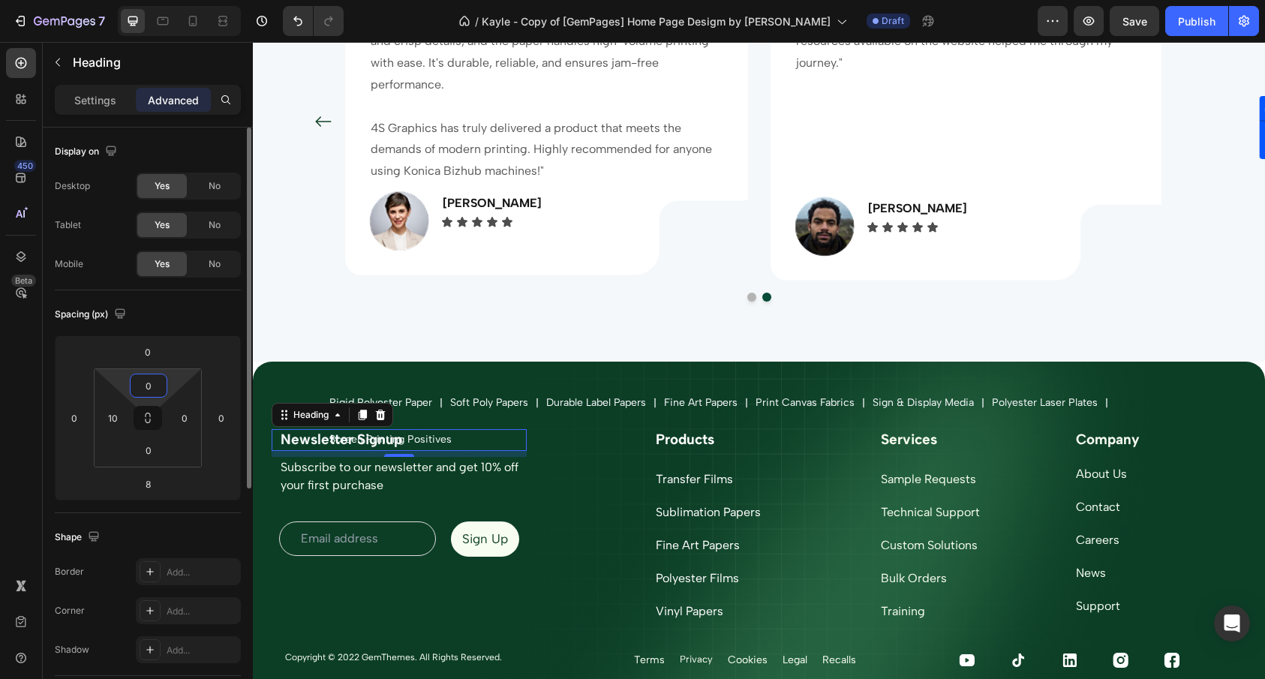
click at [157, 390] on input "0" at bounding box center [149, 385] width 30 height 23
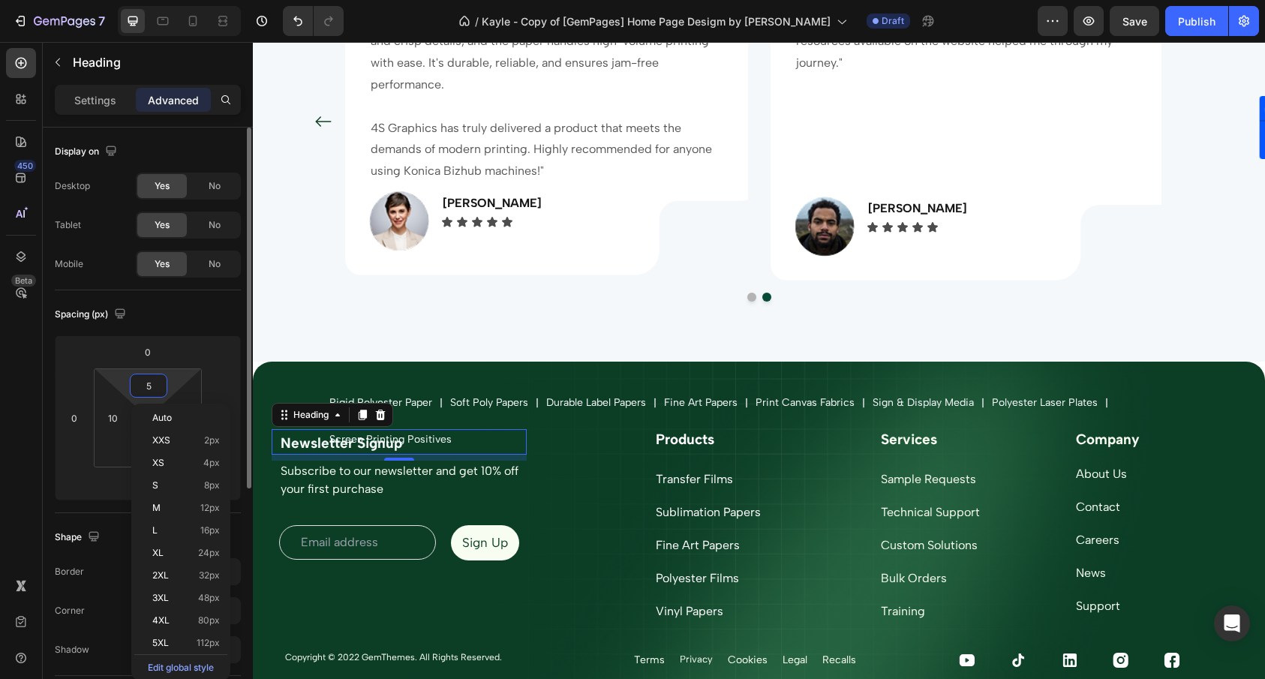
type input "50"
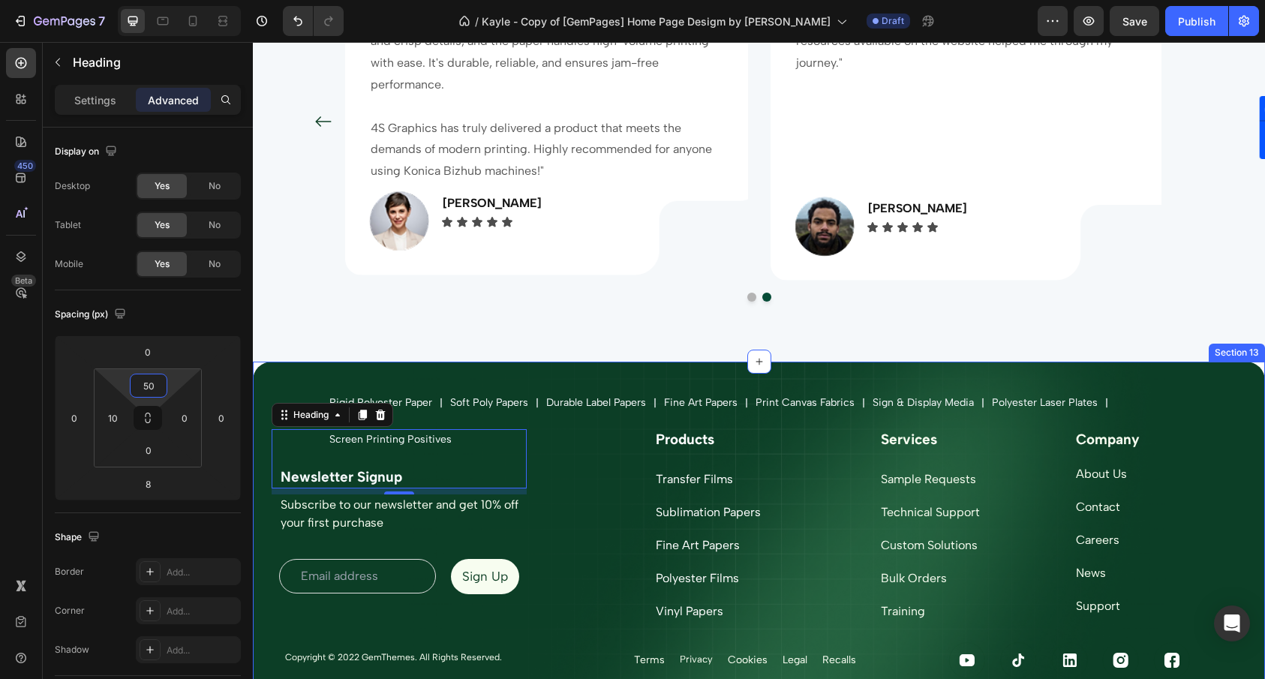
click at [662, 371] on div "Rigid Polyester Paper Text Block Icon Soft Poly Papers Text Block Icon Durable …" at bounding box center [759, 595] width 1012 height 467
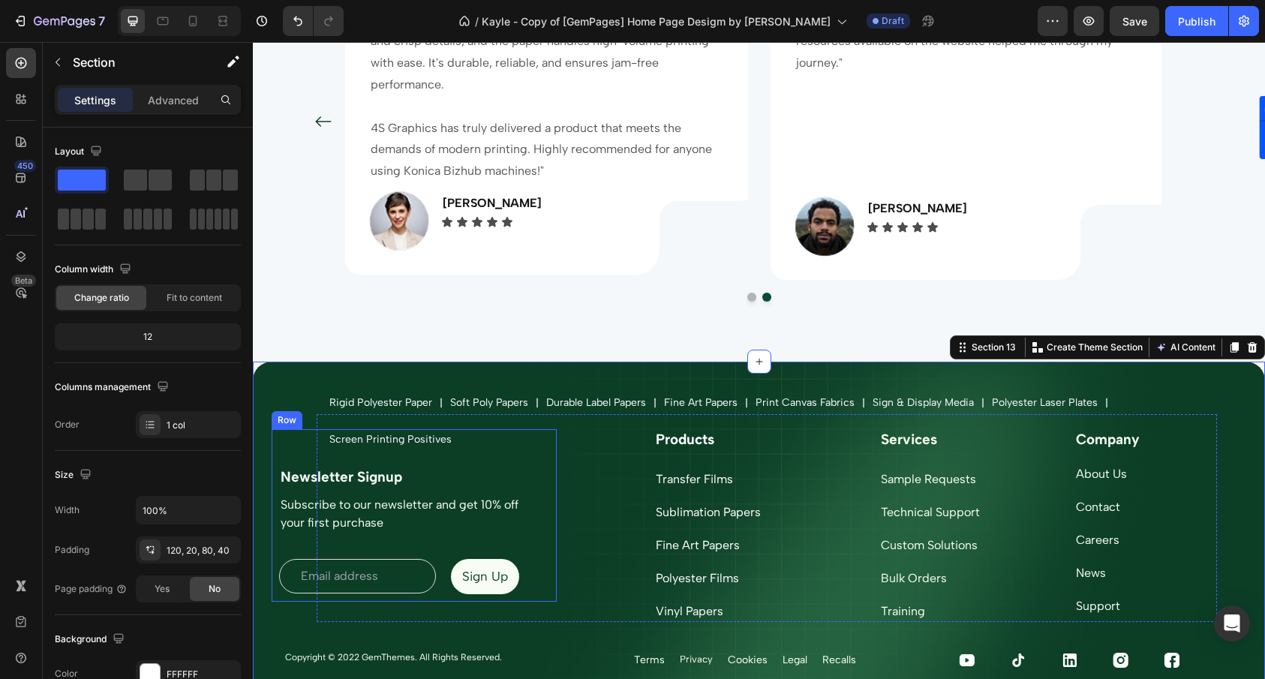
click at [526, 466] on div "Newsletter Signup Heading Subscribe to our newsletter and get 10% off your firs…" at bounding box center [414, 515] width 285 height 173
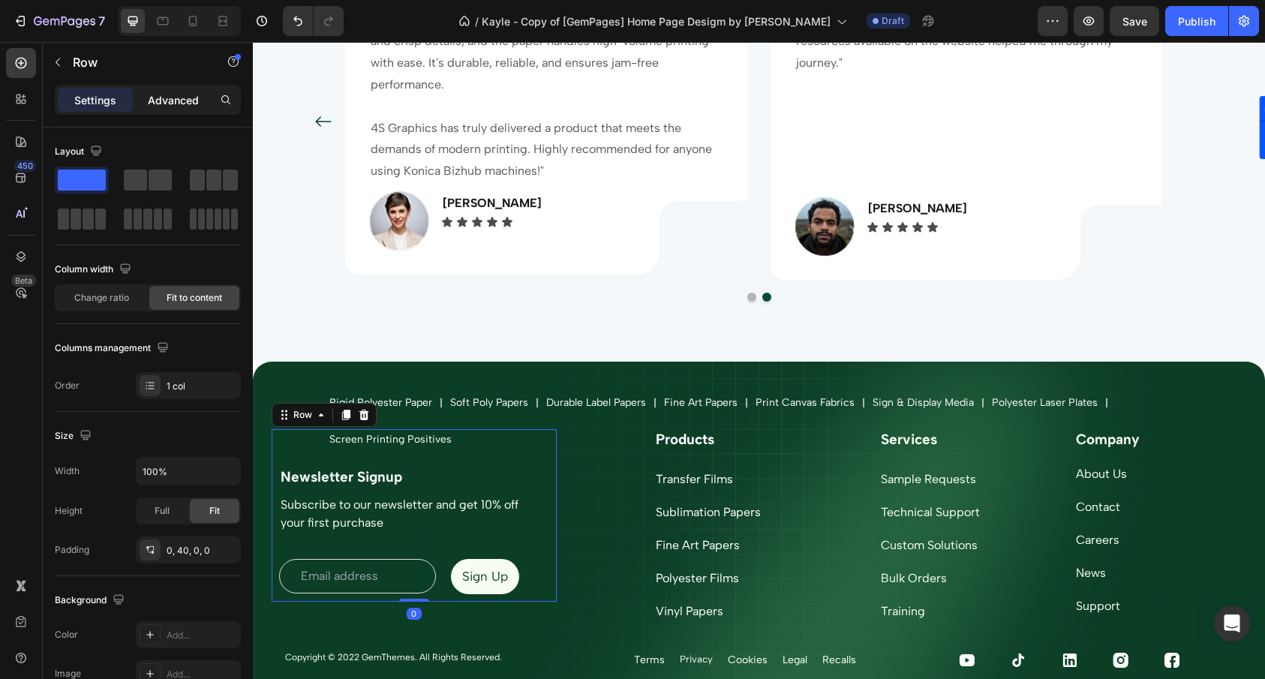
click at [184, 106] on p "Advanced" at bounding box center [173, 100] width 51 height 16
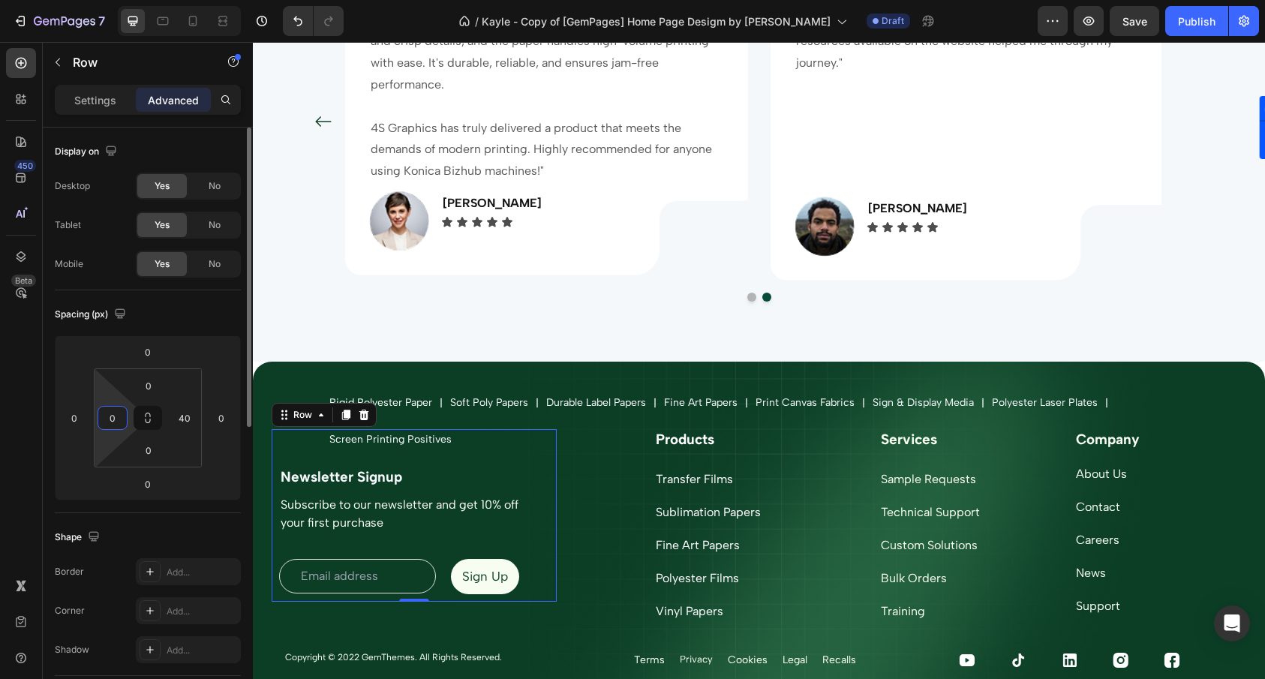
click at [107, 410] on input "0" at bounding box center [112, 418] width 23 height 23
type input "40"
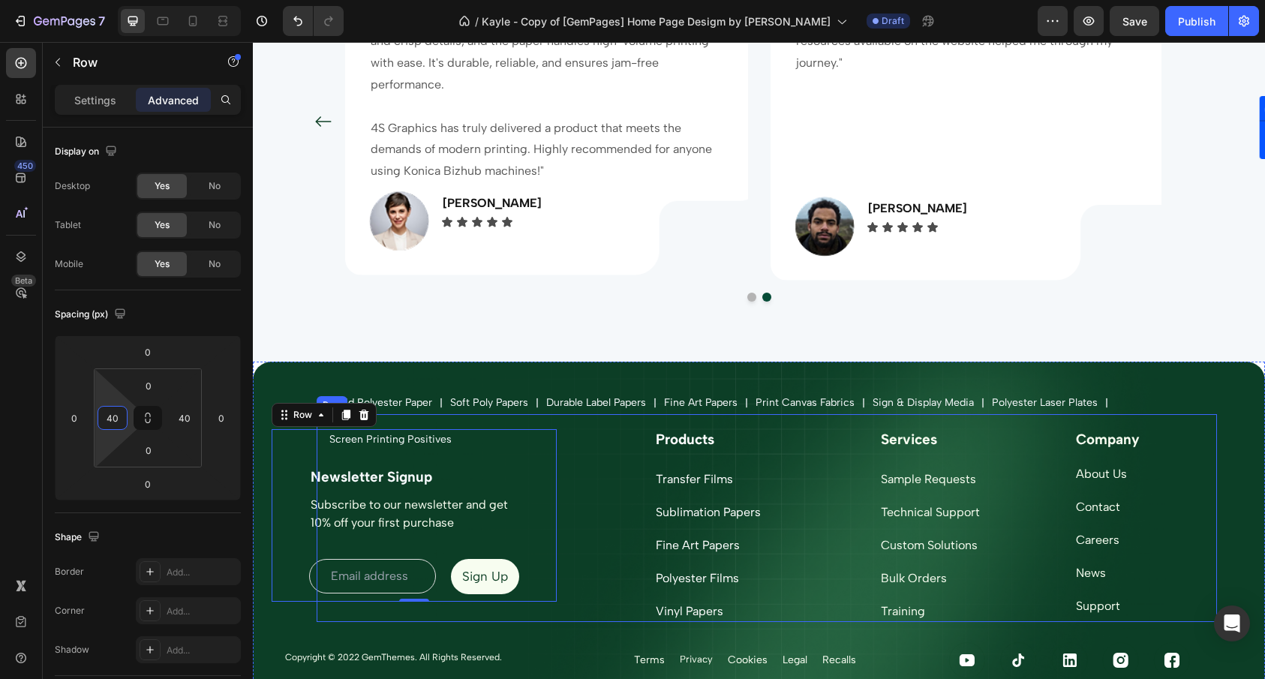
click at [602, 474] on div "Newsletter Signup Heading Subscribe to our newsletter and get 10% off your firs…" at bounding box center [767, 518] width 900 height 208
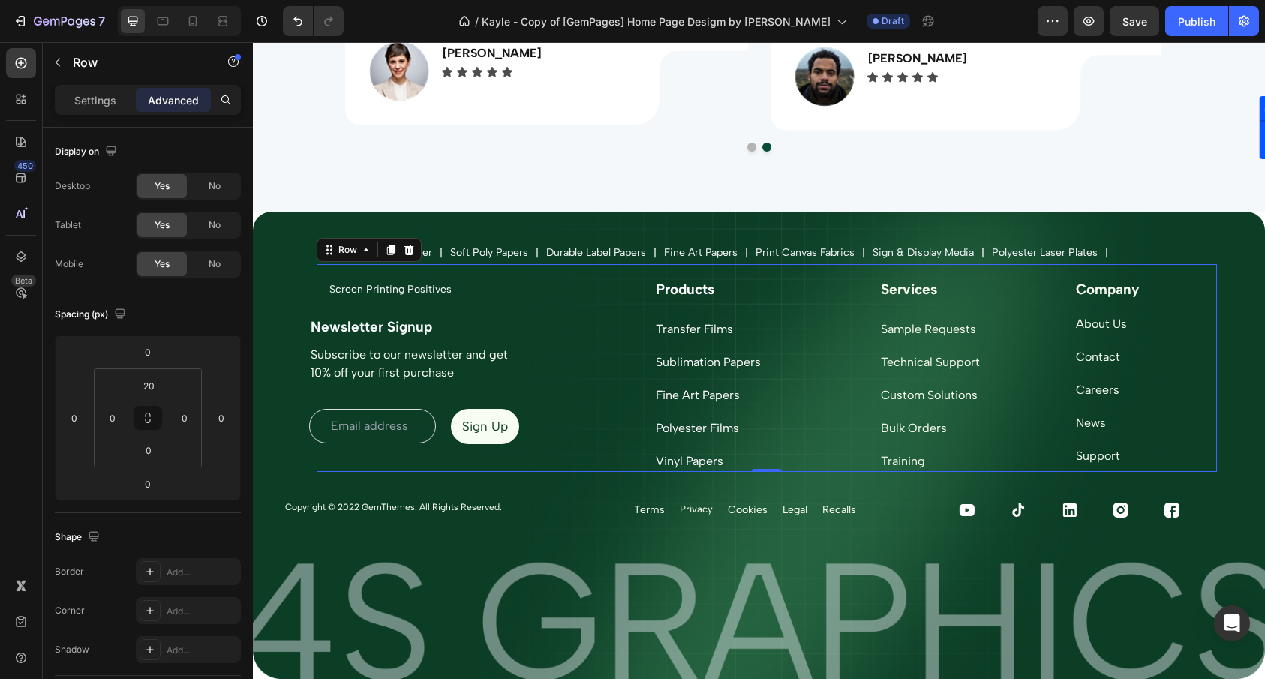
scroll to position [5475, 0]
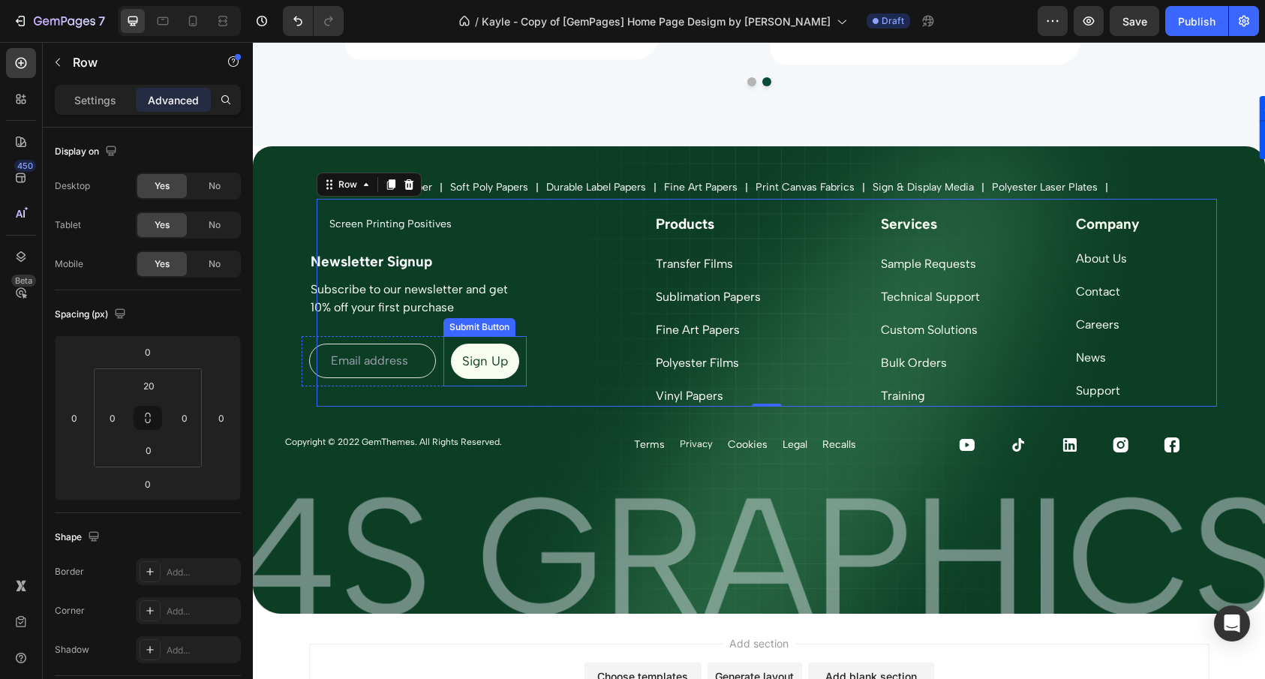
click at [506, 365] on button "Sign Up" at bounding box center [485, 361] width 68 height 35
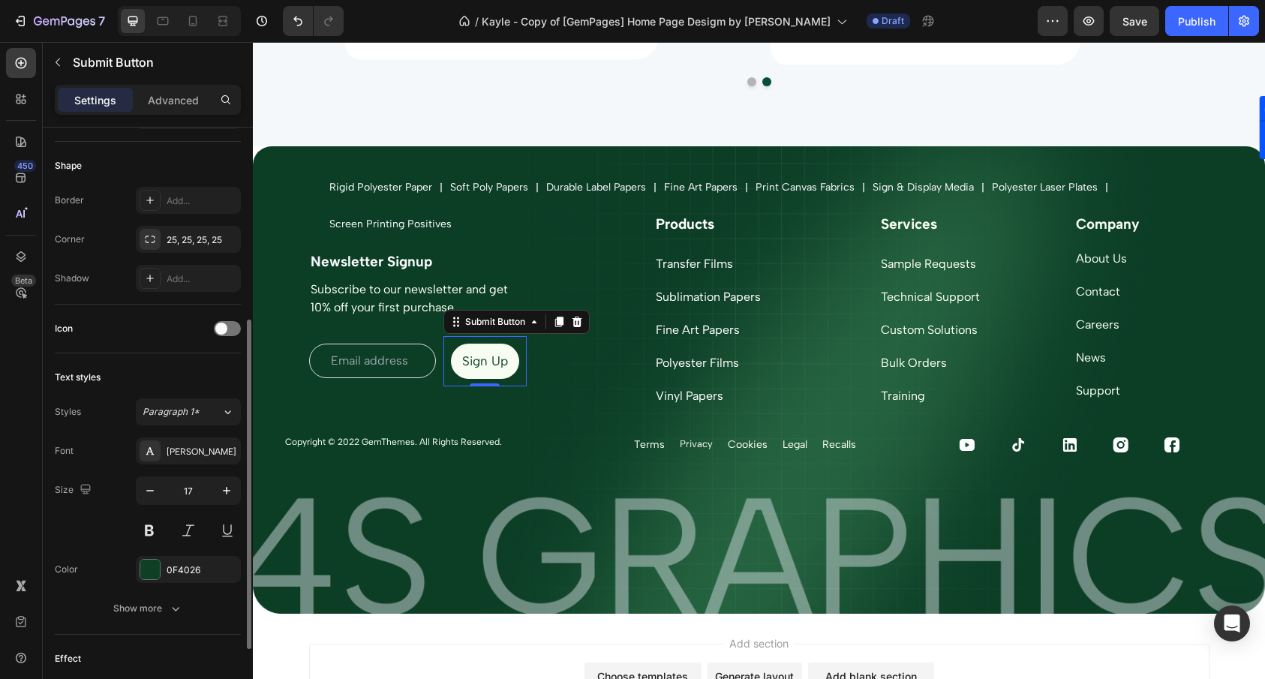
scroll to position [475, 0]
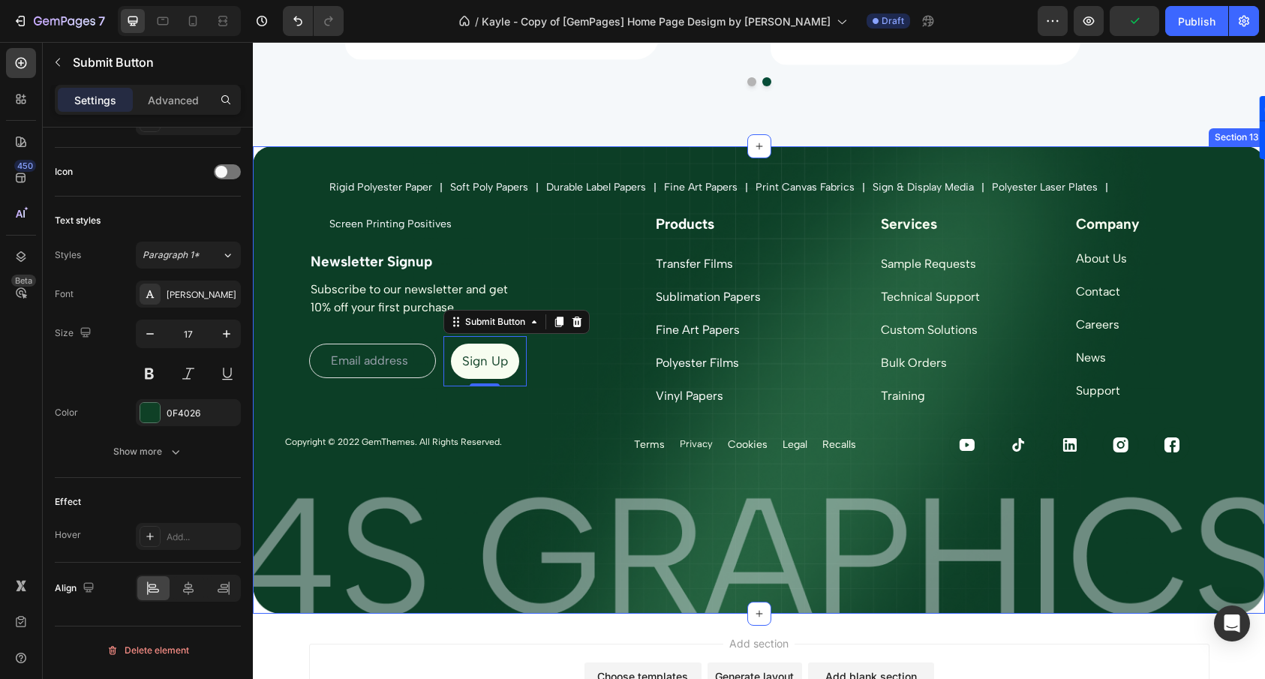
click at [852, 576] on div "Rigid Polyester Paper Text Block Icon Soft Poly Papers Text Block Icon Durable …" at bounding box center [759, 379] width 1012 height 467
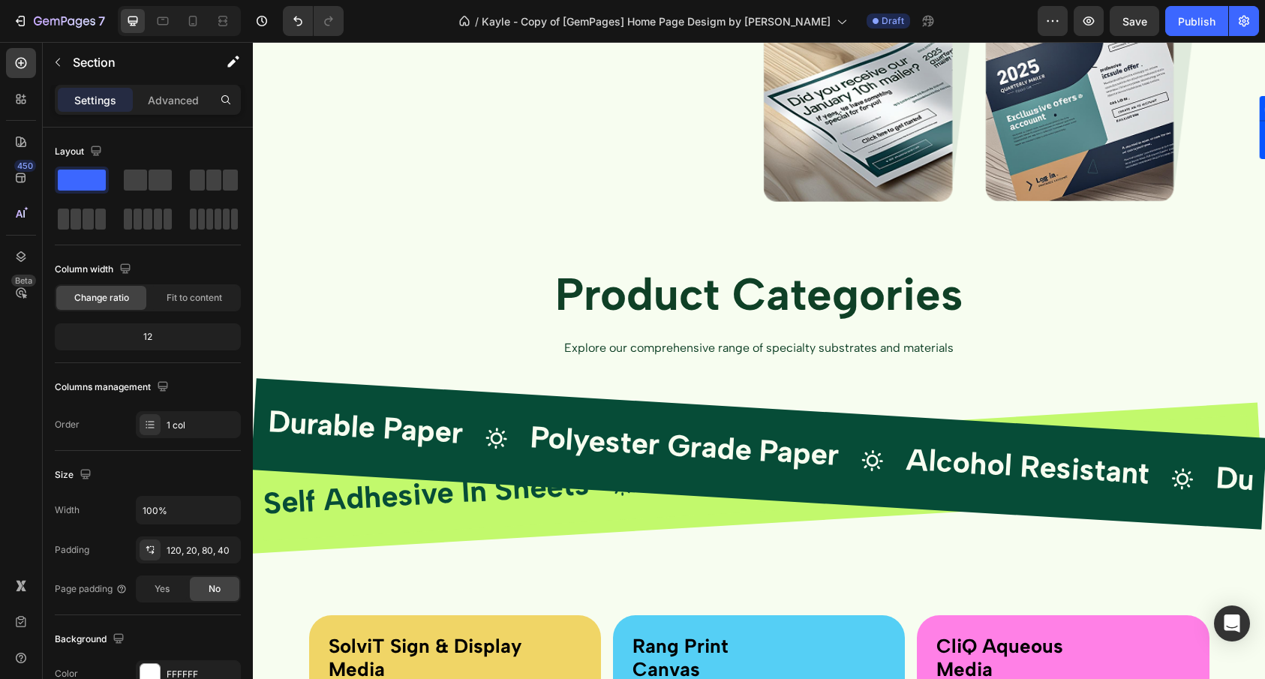
scroll to position [1762, 0]
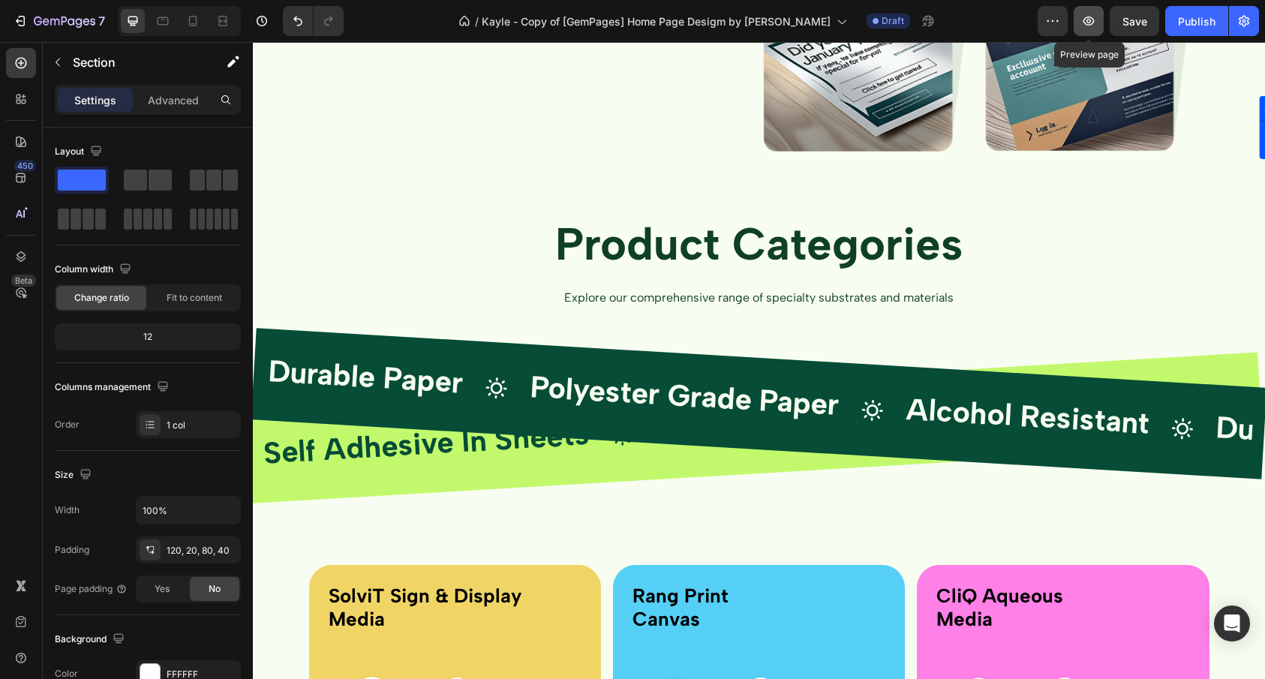
click at [1085, 26] on icon "button" at bounding box center [1088, 21] width 15 height 15
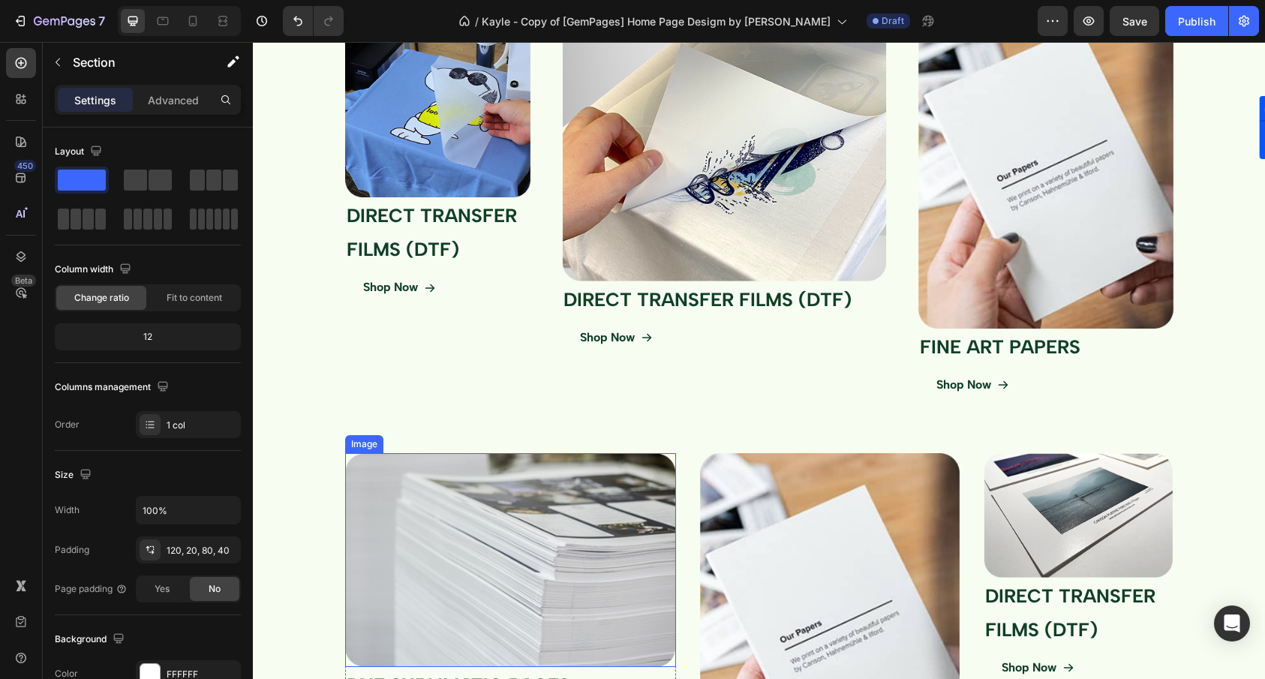
scroll to position [3516, 0]
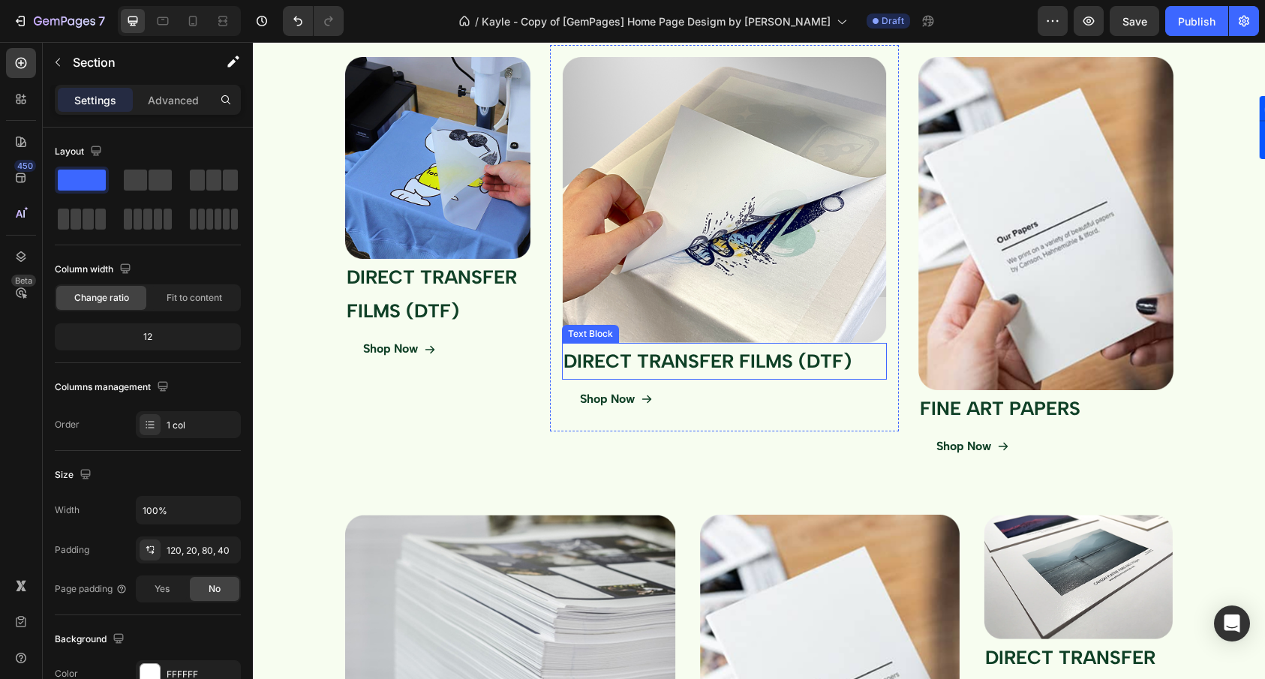
click at [780, 355] on p "DIRECT TRANSFER FILMS (DTF)" at bounding box center [724, 361] width 322 height 34
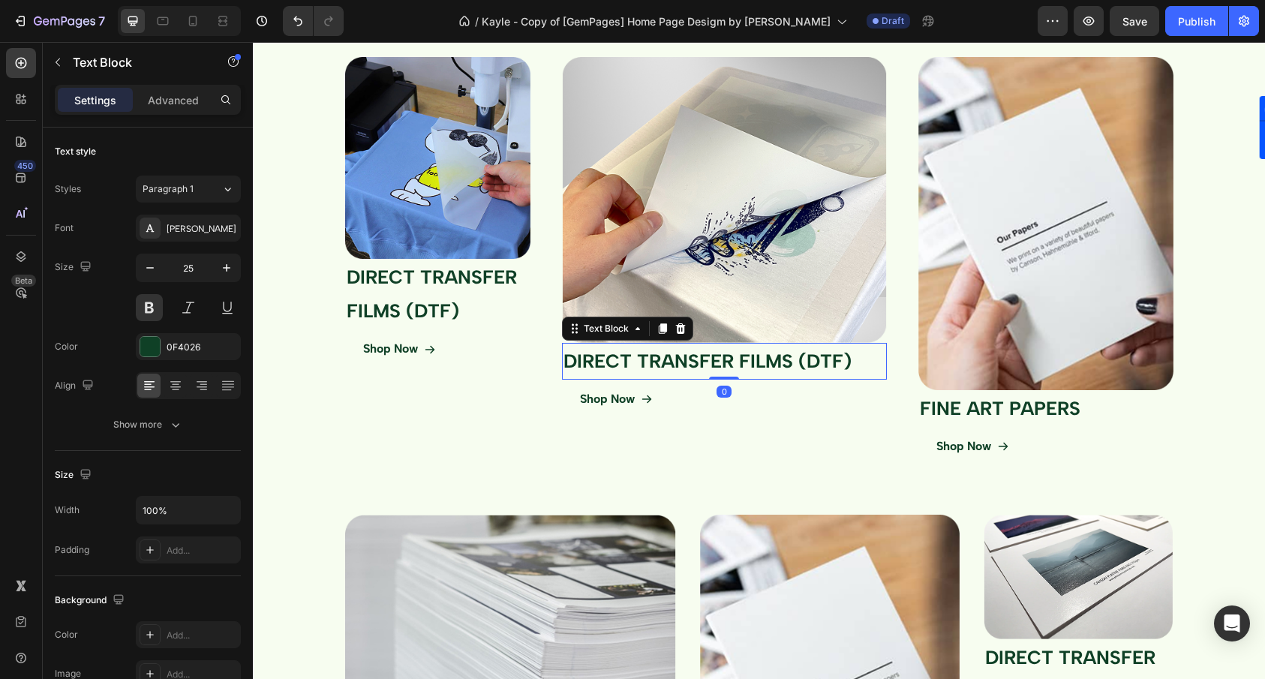
click at [767, 362] on p "DIRECT TRANSFER FILMS (DTF)" at bounding box center [724, 361] width 322 height 34
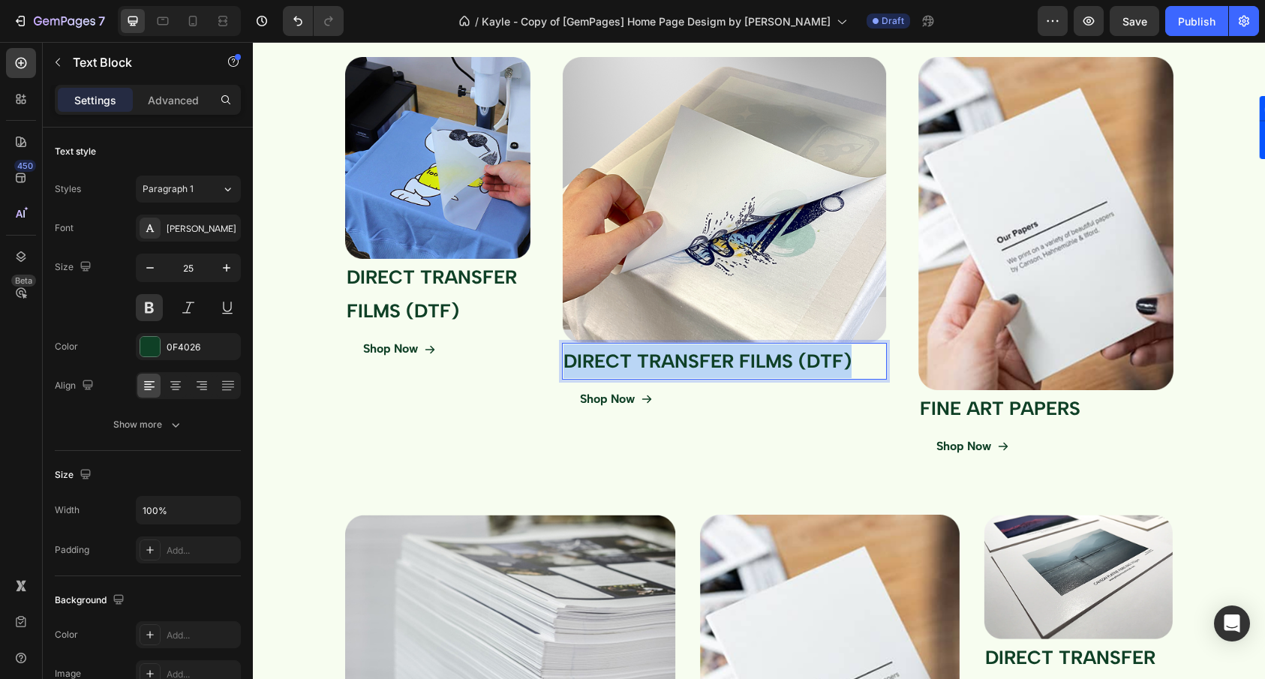
click at [766, 362] on p "DIRECT TRANSFER FILMS (DTF)" at bounding box center [724, 361] width 322 height 34
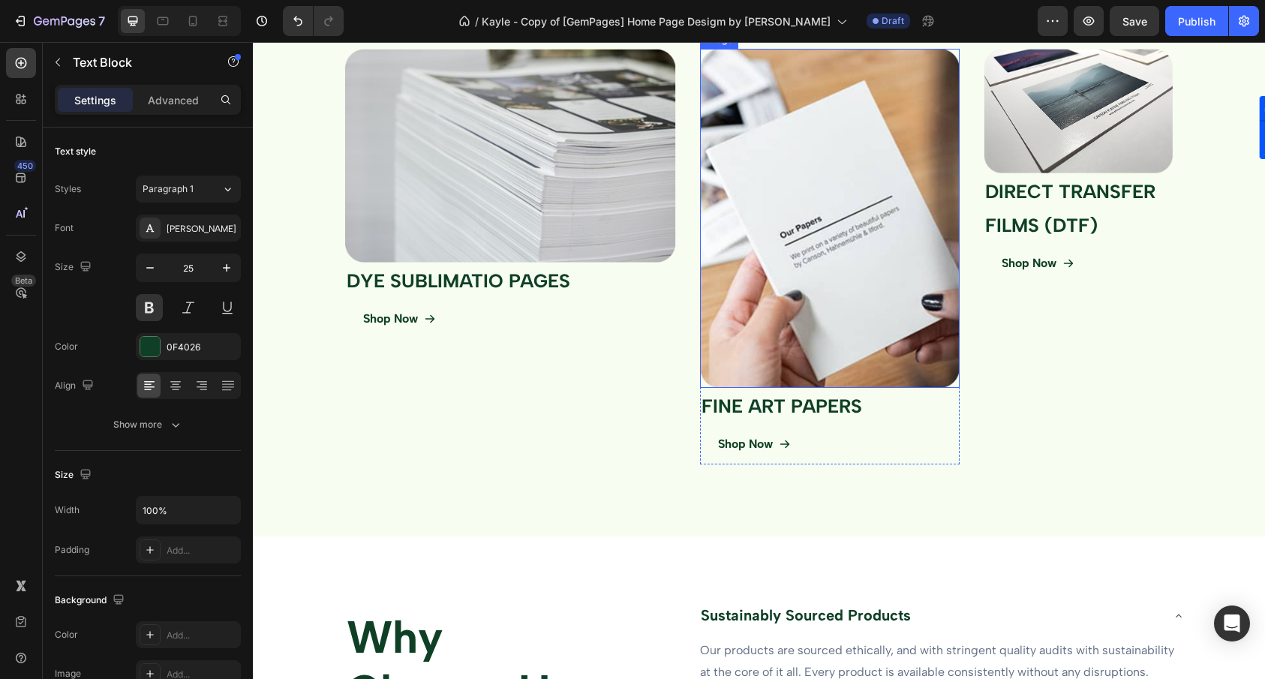
scroll to position [4053, 0]
